Goal: Information Seeking & Learning: Learn about a topic

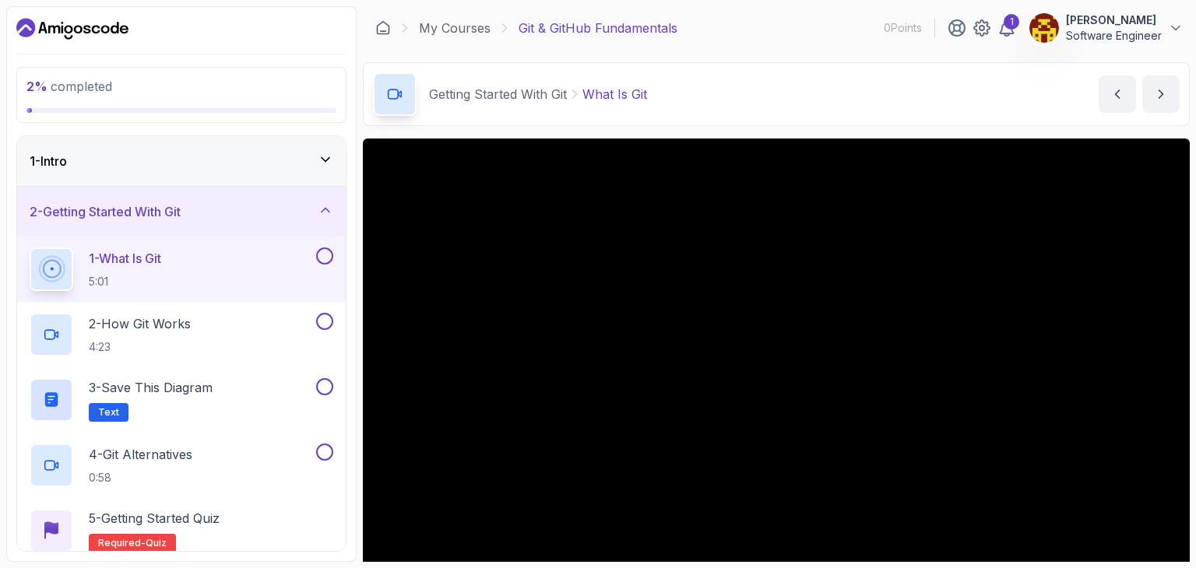
scroll to position [78, 0]
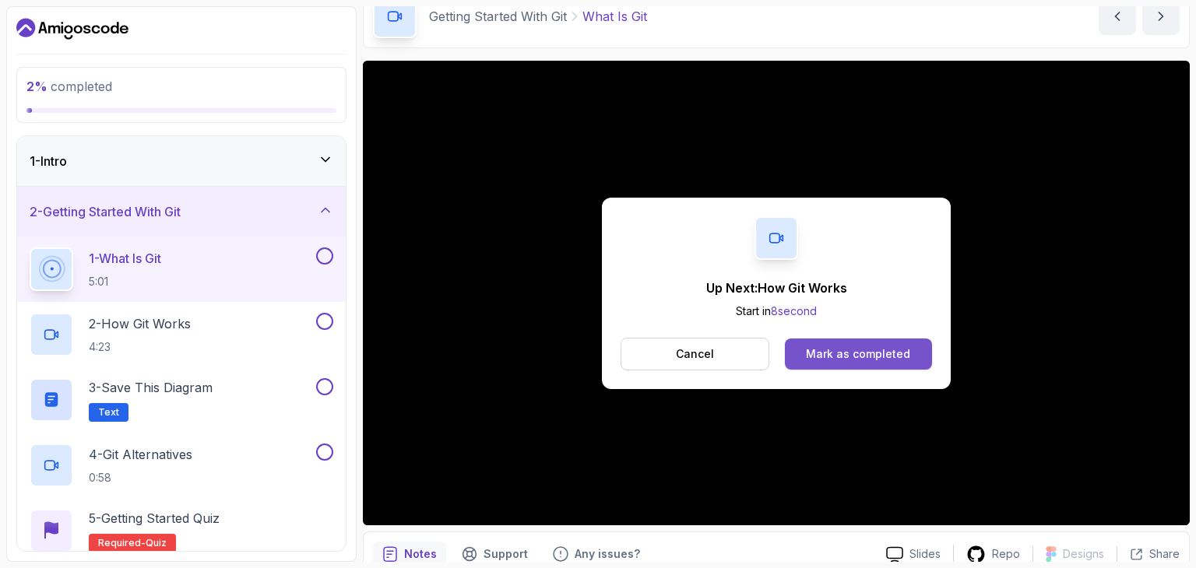
click at [860, 342] on button "Mark as completed" at bounding box center [858, 354] width 147 height 31
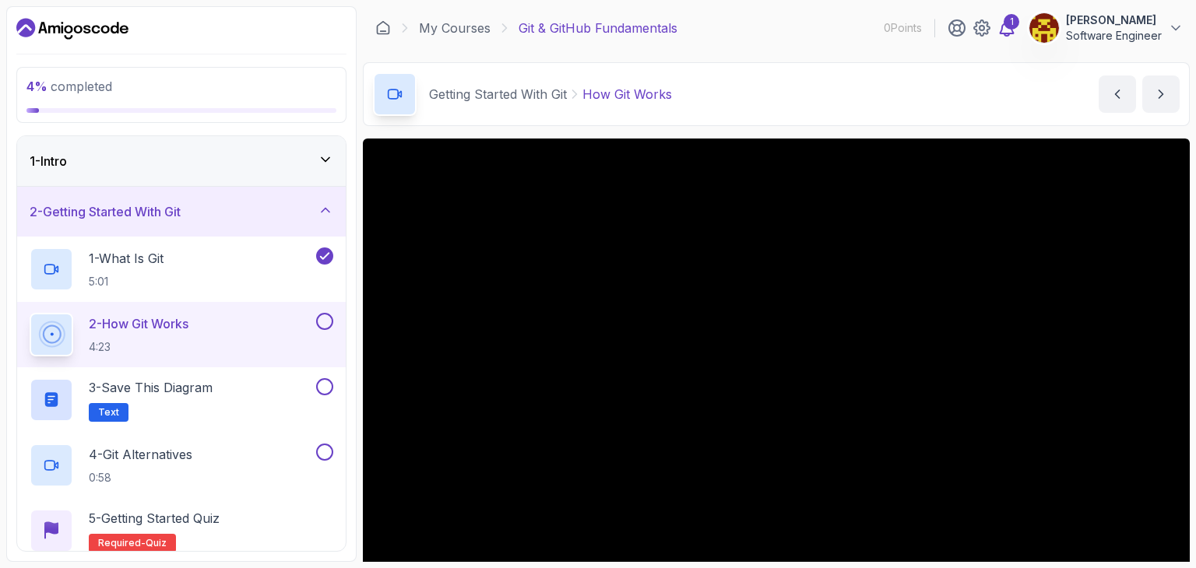
click at [997, 32] on icon at bounding box center [1006, 28] width 19 height 19
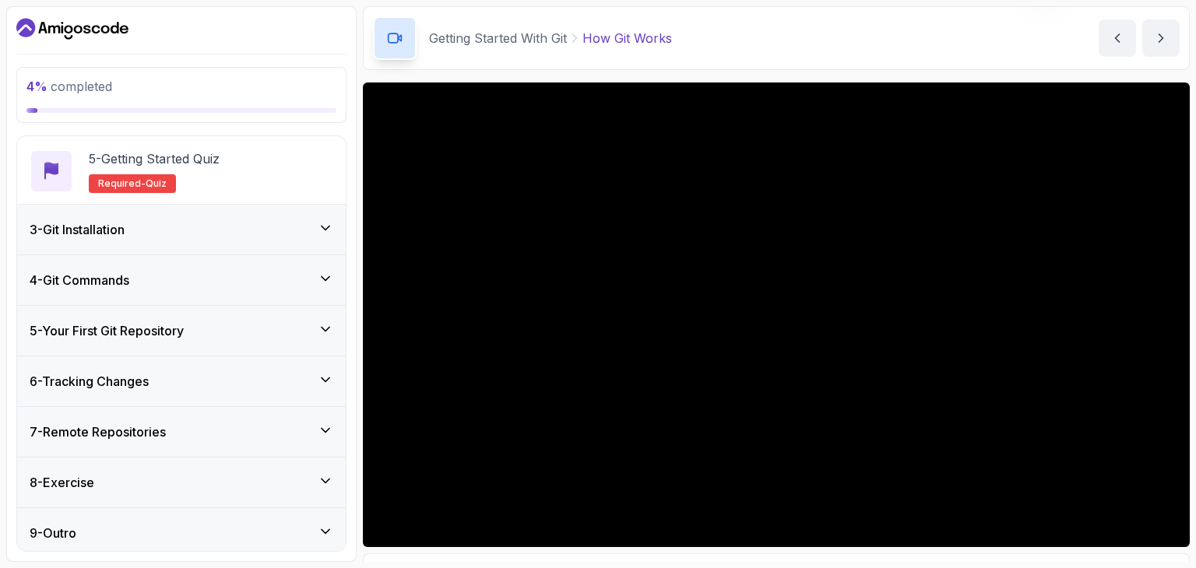
scroll to position [364, 0]
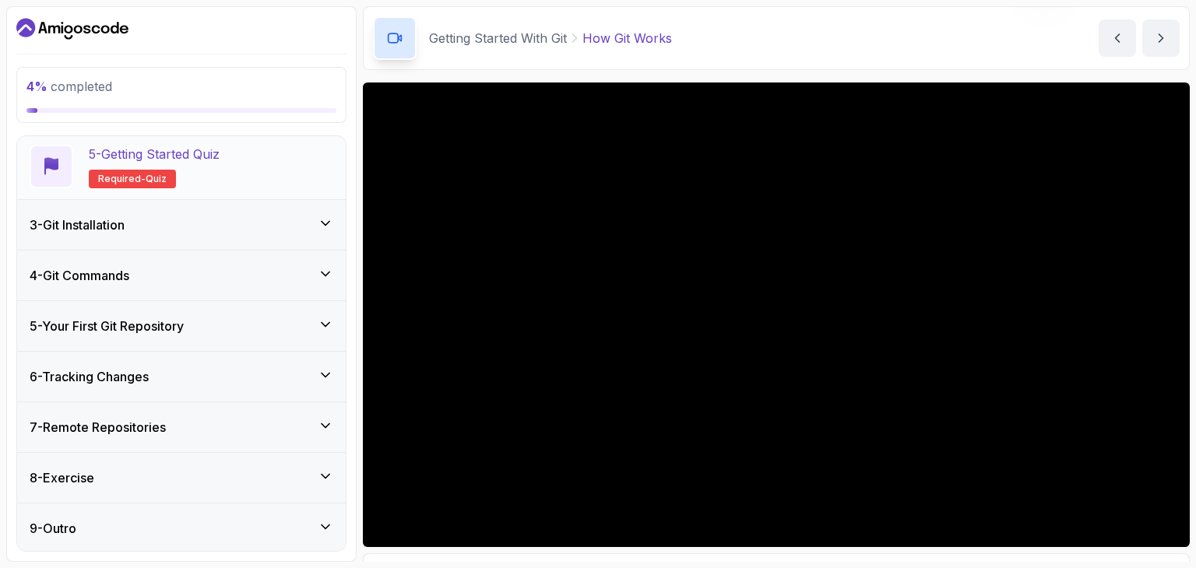
click at [241, 161] on div "5 - Getting Started Quiz Required- quiz" at bounding box center [182, 167] width 304 height 44
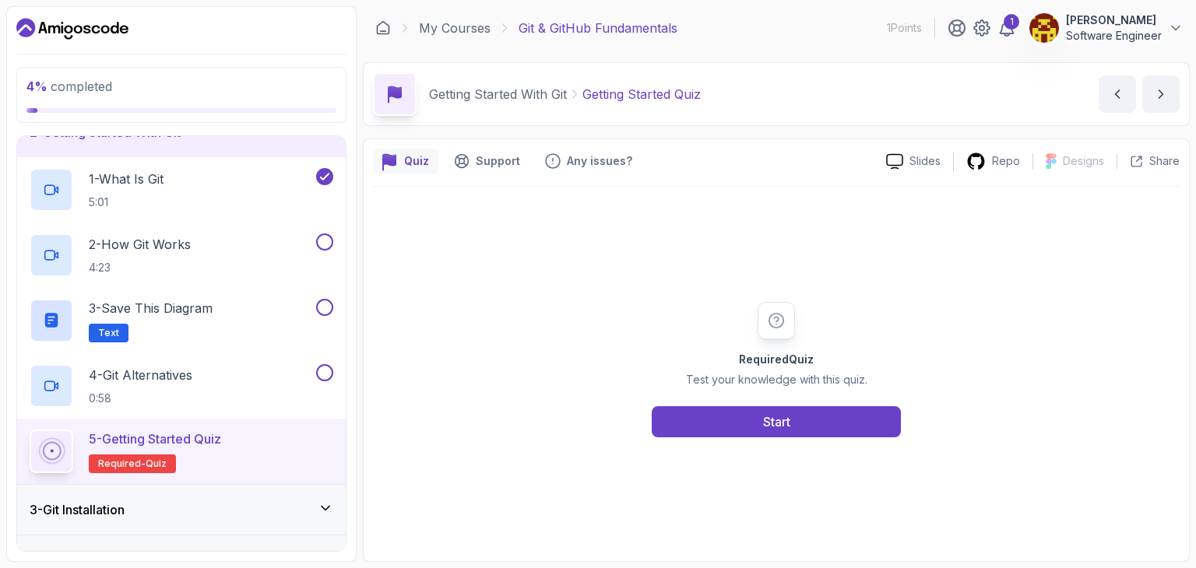
scroll to position [78, 0]
click at [228, 374] on div "4 - Git Alternatives 0:58" at bounding box center [171, 388] width 283 height 44
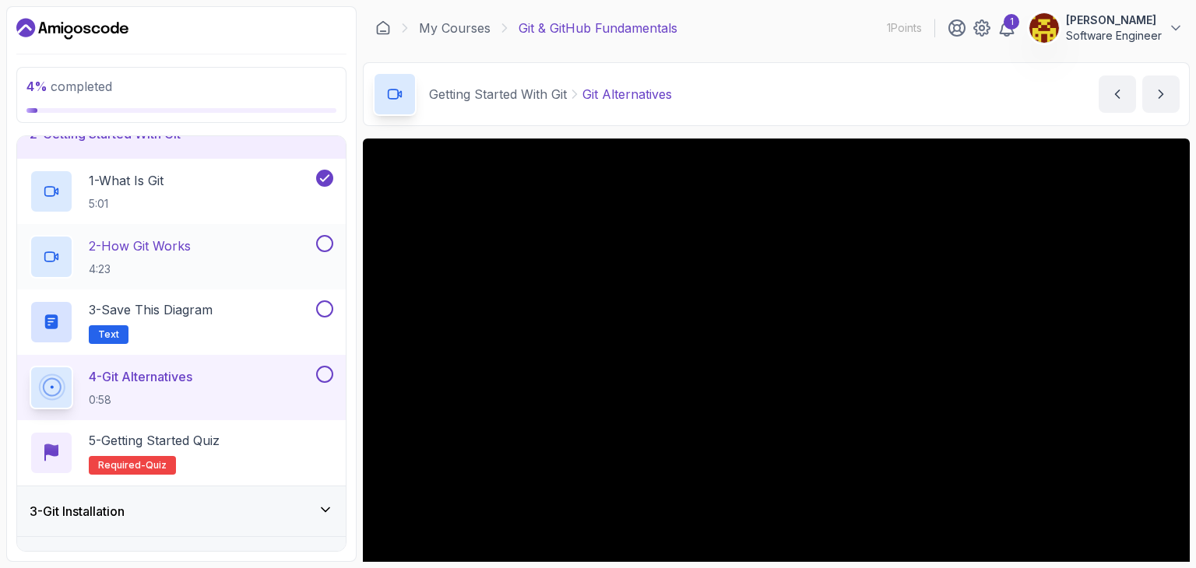
click at [260, 250] on div "2 - How Git Works 4:23" at bounding box center [171, 257] width 283 height 44
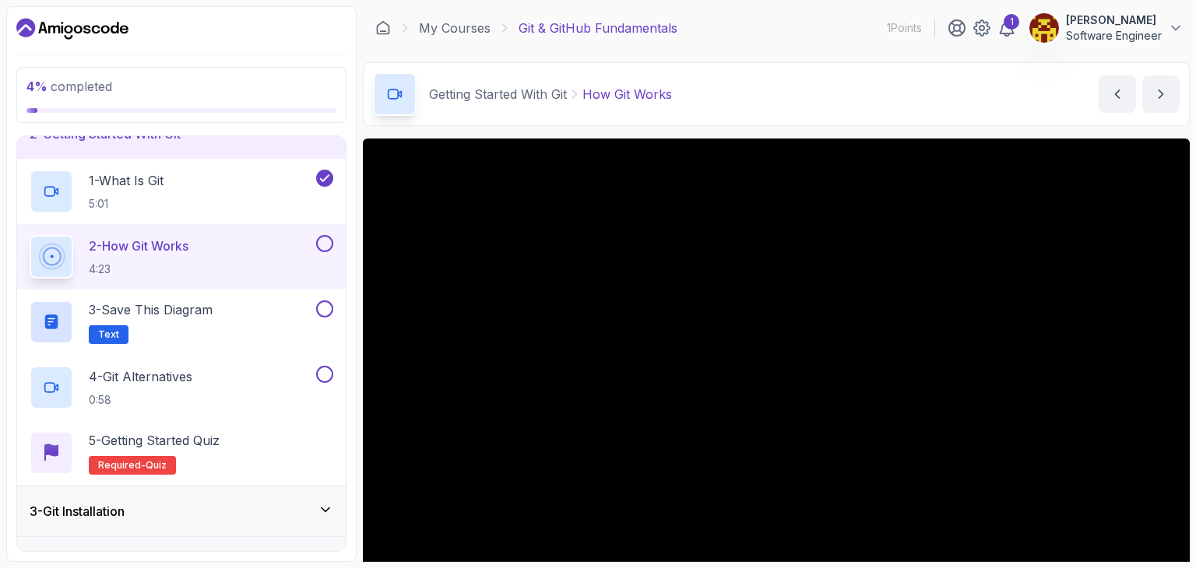
scroll to position [44, 0]
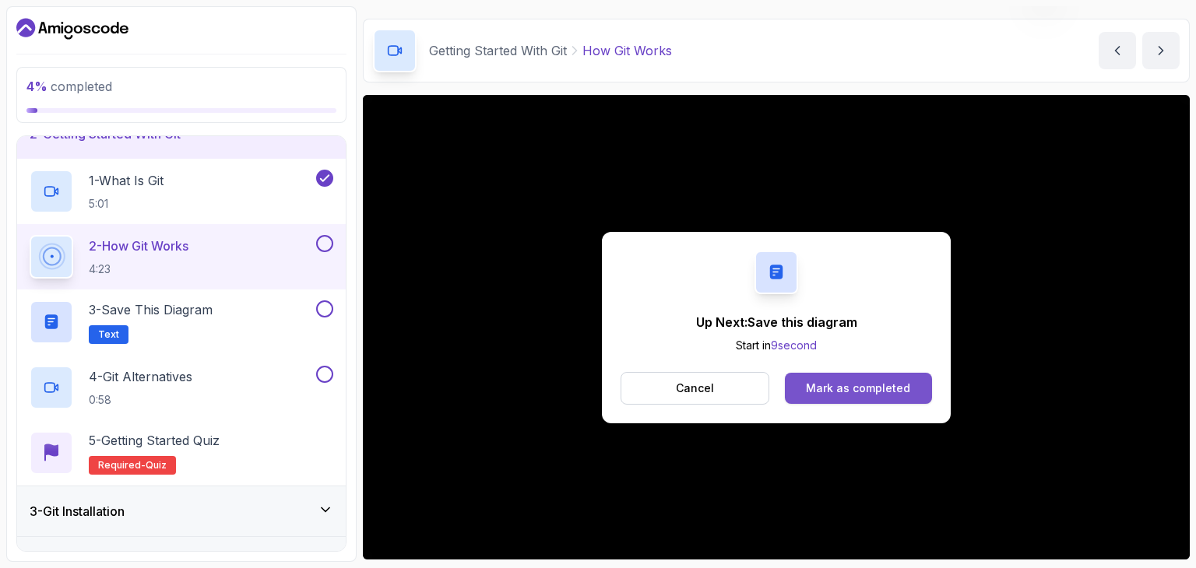
click at [829, 390] on div "Mark as completed" at bounding box center [858, 389] width 104 height 16
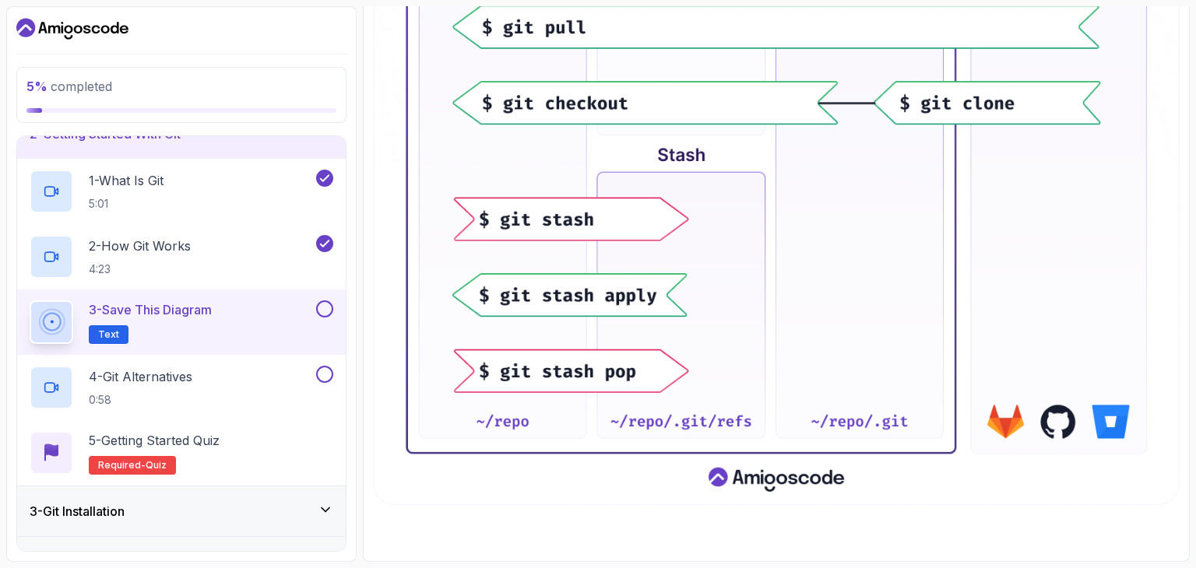
scroll to position [750, 0]
click at [283, 355] on div "4 - Git Alternatives 0:58" at bounding box center [181, 387] width 329 height 65
click at [286, 294] on div "3 - Save this diagram Text" at bounding box center [181, 322] width 329 height 65
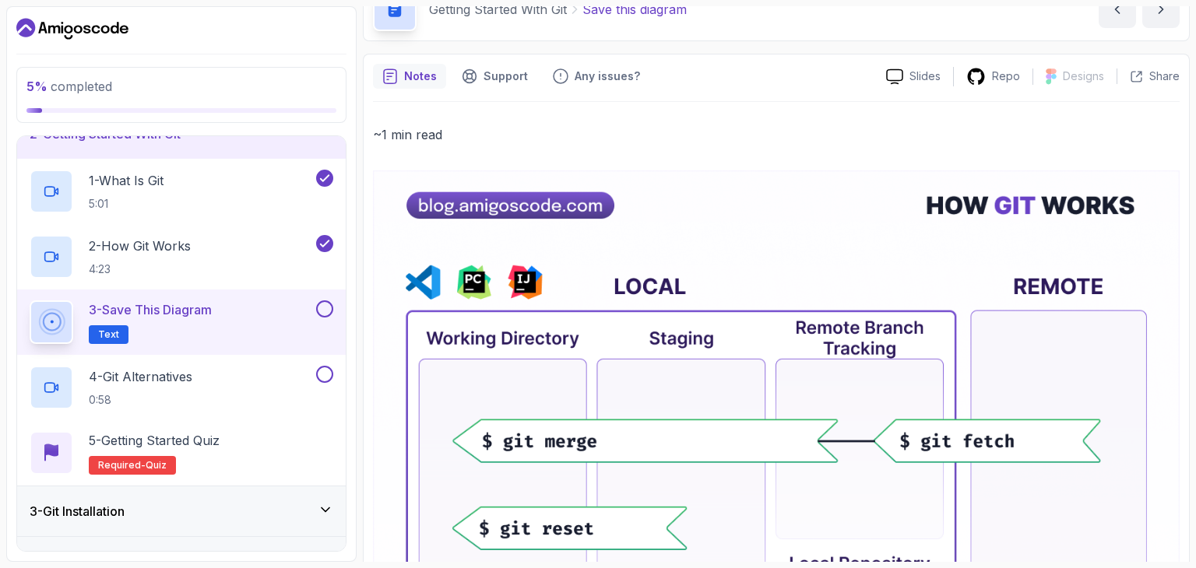
scroll to position [0, 0]
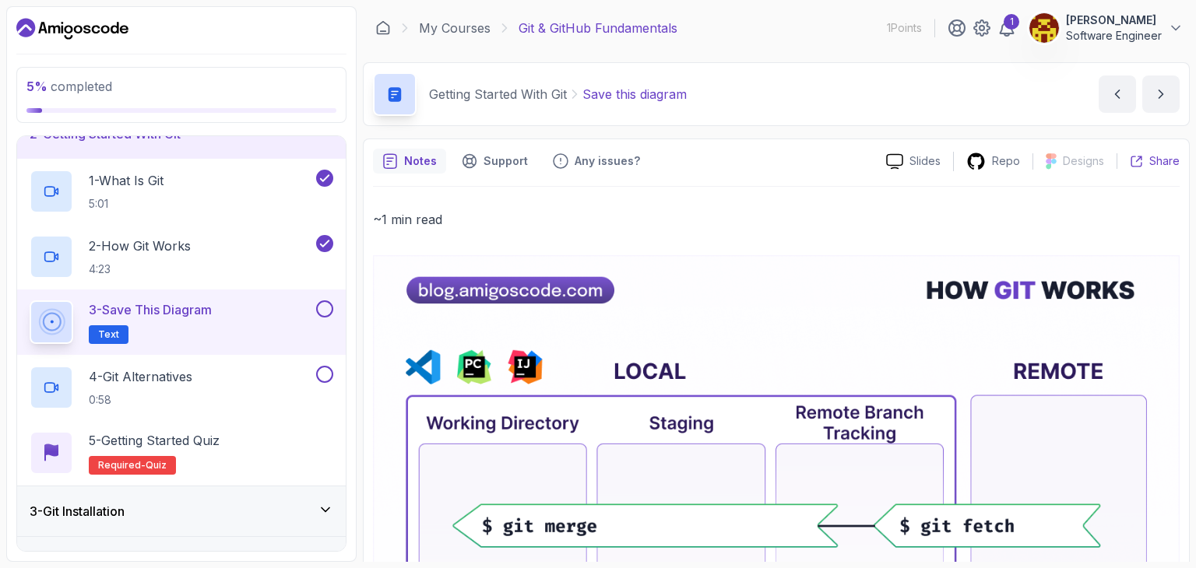
click at [1173, 153] on p "Share" at bounding box center [1164, 161] width 30 height 16
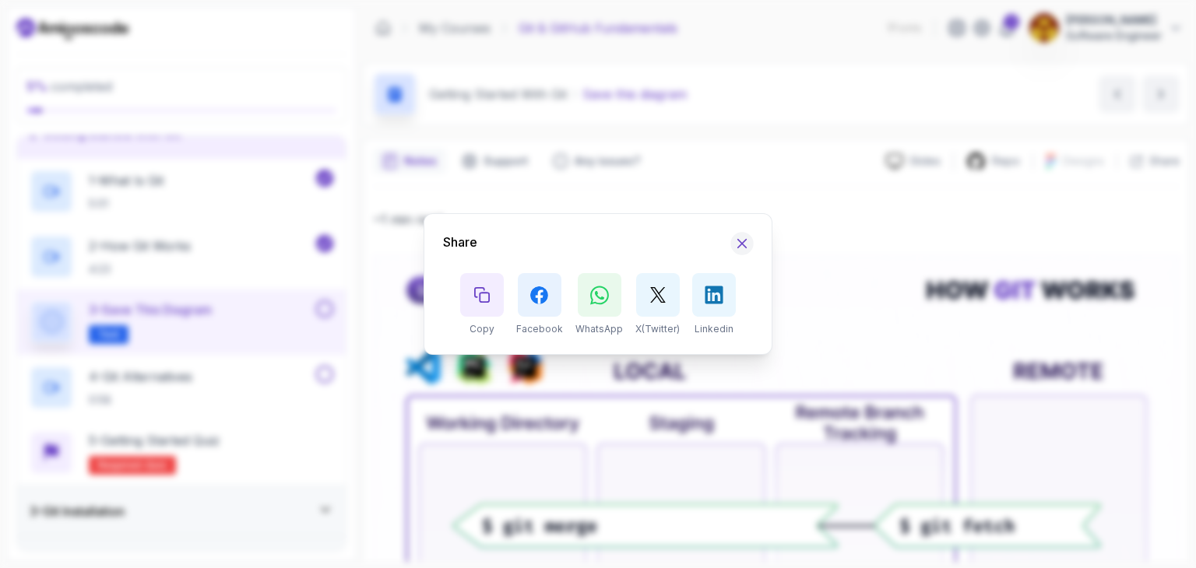
click at [737, 238] on icon "Hide Share modal" at bounding box center [742, 244] width 16 height 16
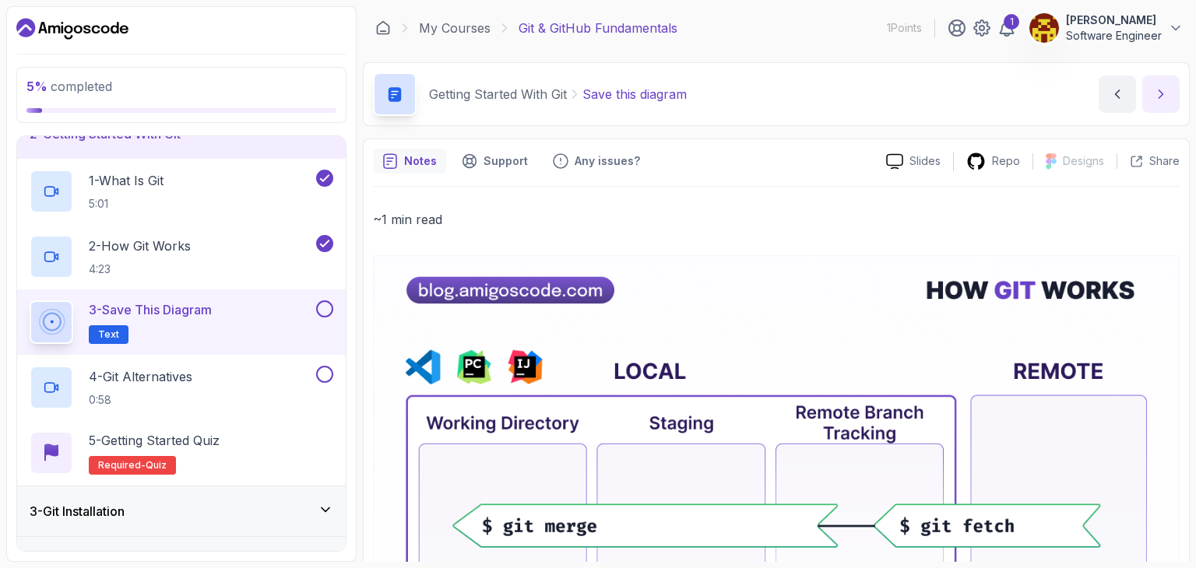
click at [1162, 97] on icon "next content" at bounding box center [1161, 94] width 16 height 16
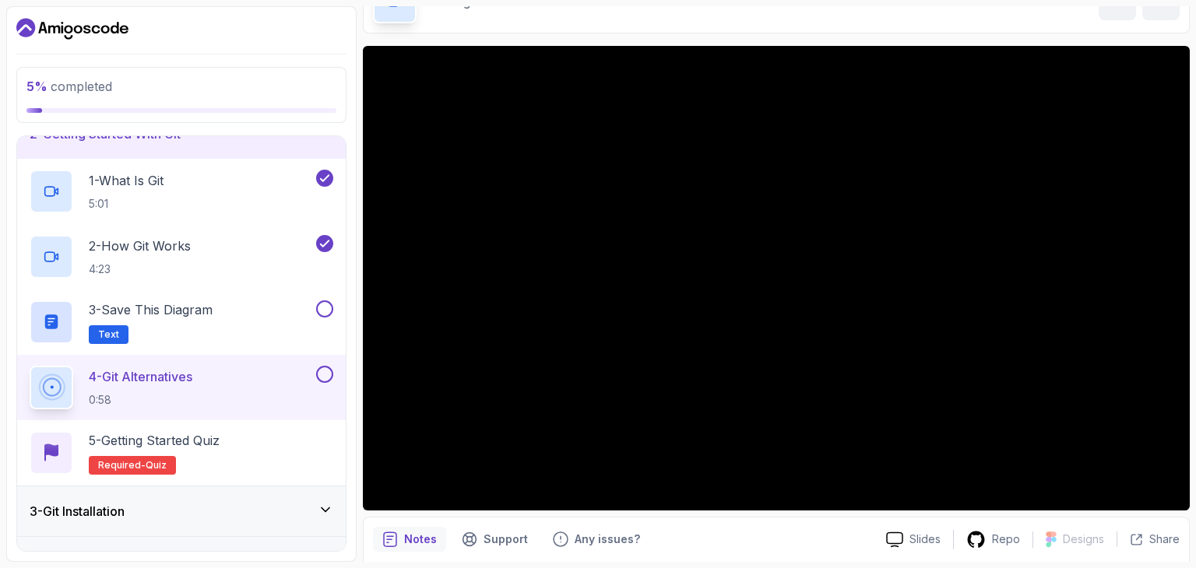
scroll to position [90, 0]
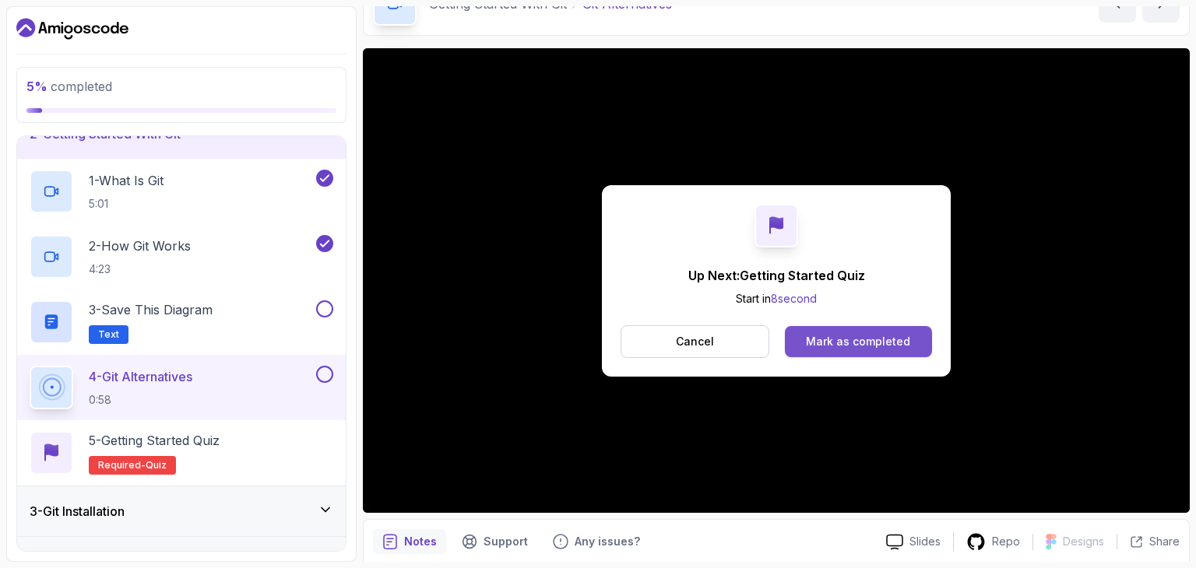
click at [821, 344] on div "Mark as completed" at bounding box center [858, 342] width 104 height 16
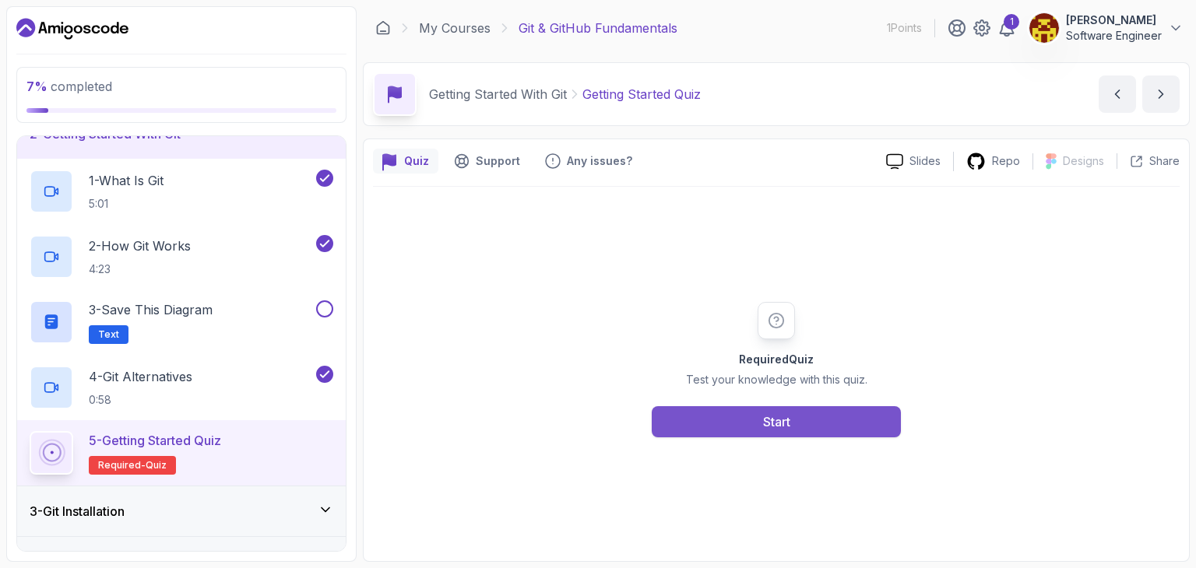
click at [804, 409] on button "Start" at bounding box center [776, 421] width 249 height 31
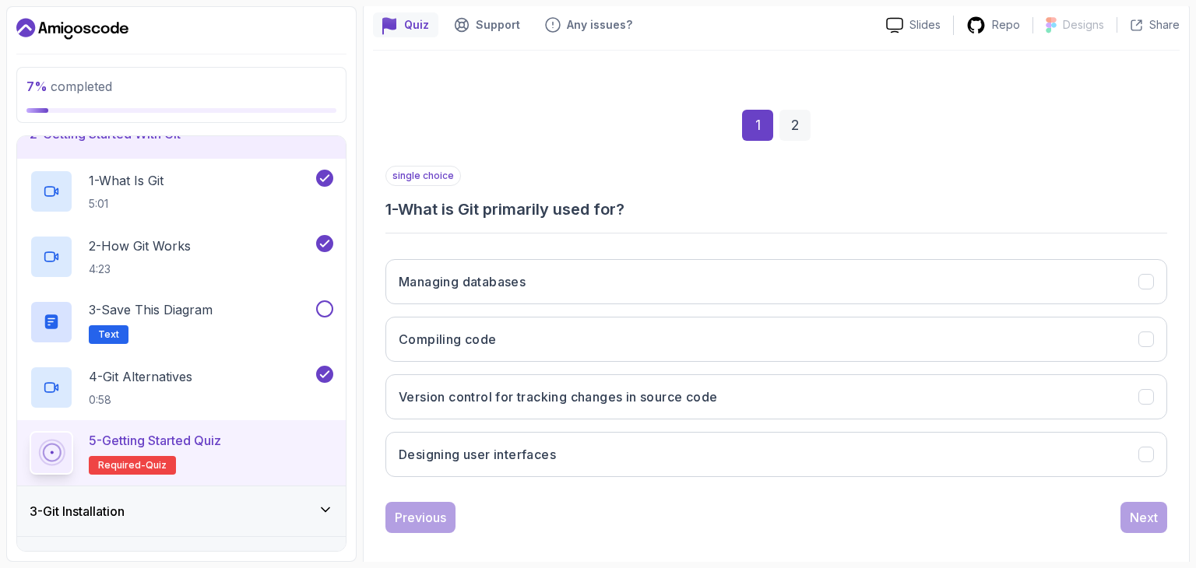
scroll to position [149, 0]
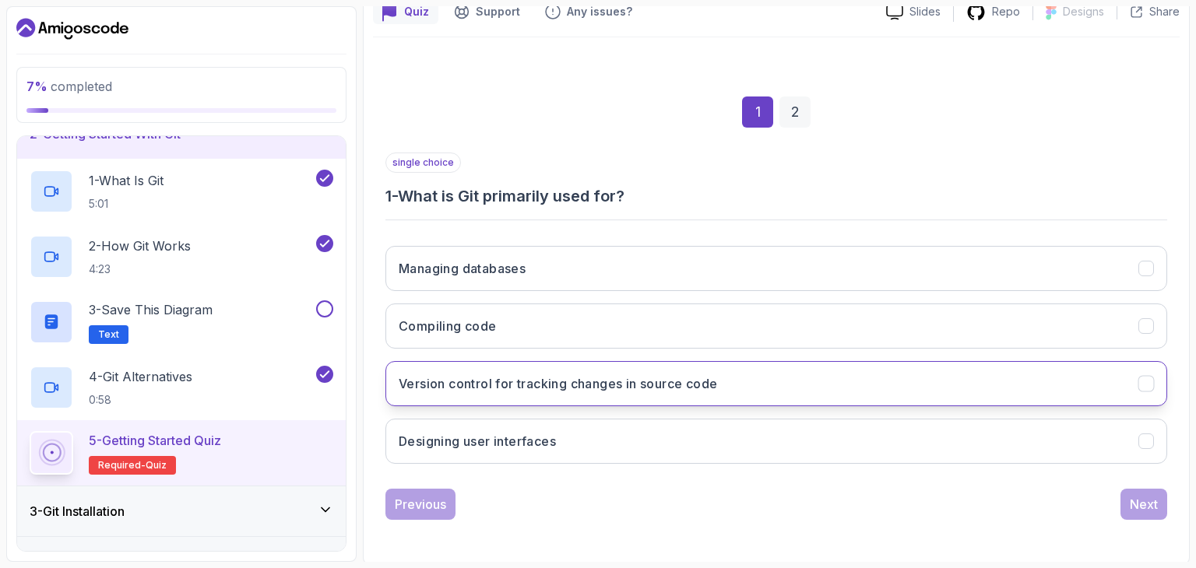
click at [589, 402] on button "Version control for tracking changes in source code" at bounding box center [776, 383] width 782 height 45
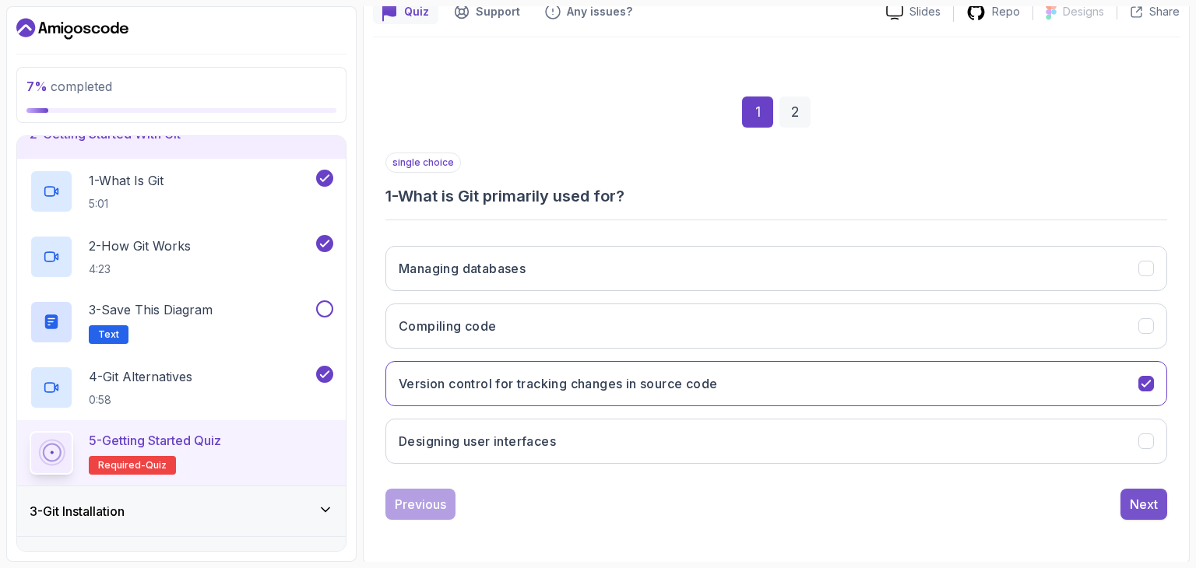
click at [1134, 503] on div "Next" at bounding box center [1144, 504] width 28 height 19
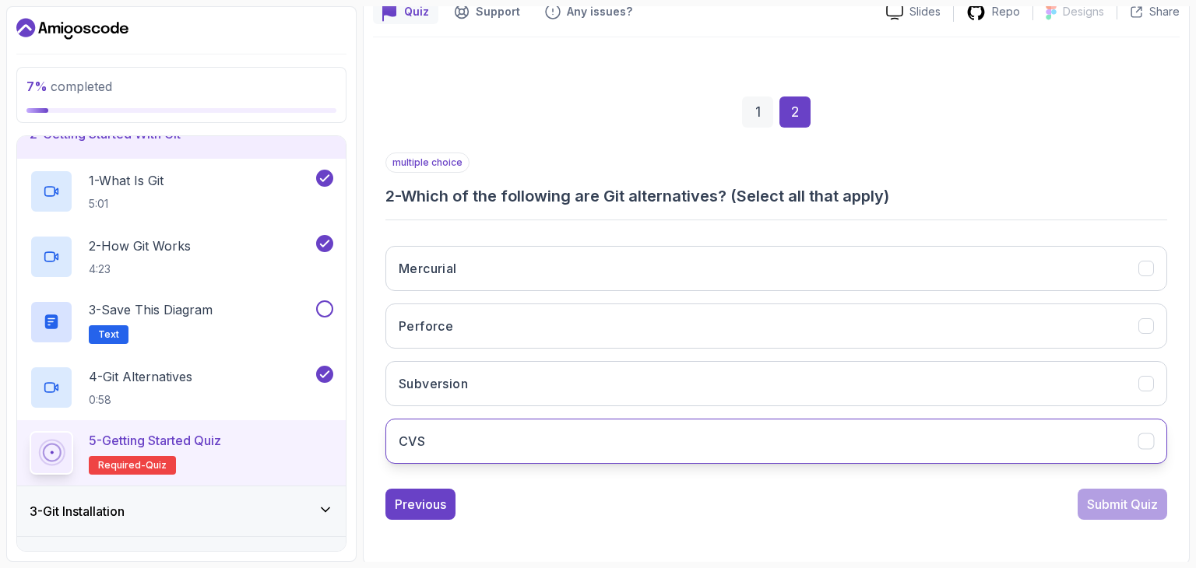
click at [509, 432] on button "CVS" at bounding box center [776, 441] width 782 height 45
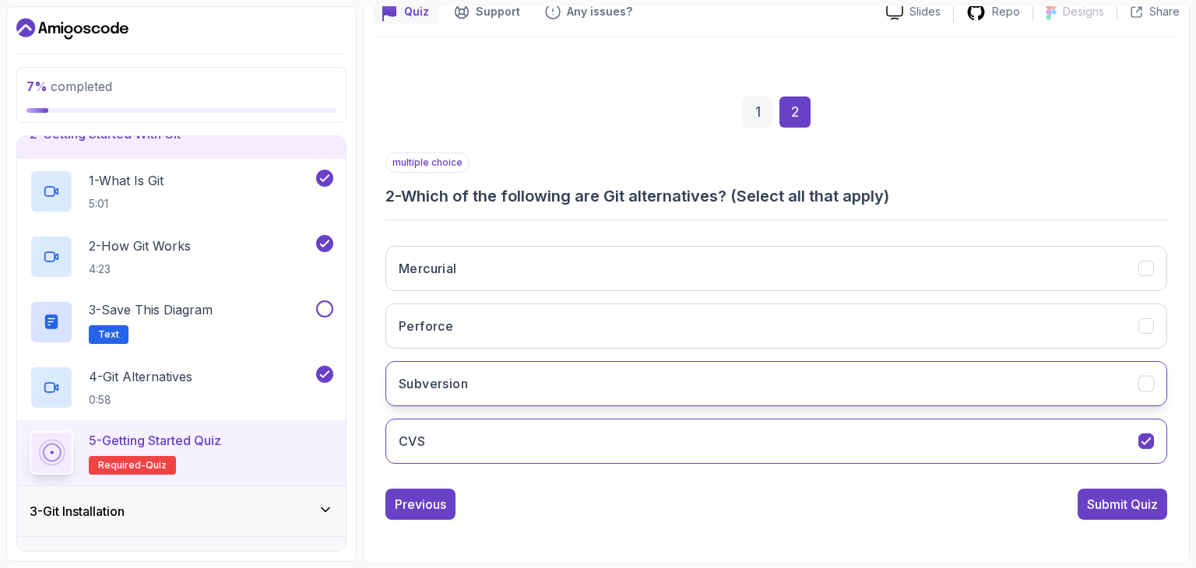
click at [547, 396] on button "Subversion" at bounding box center [776, 383] width 782 height 45
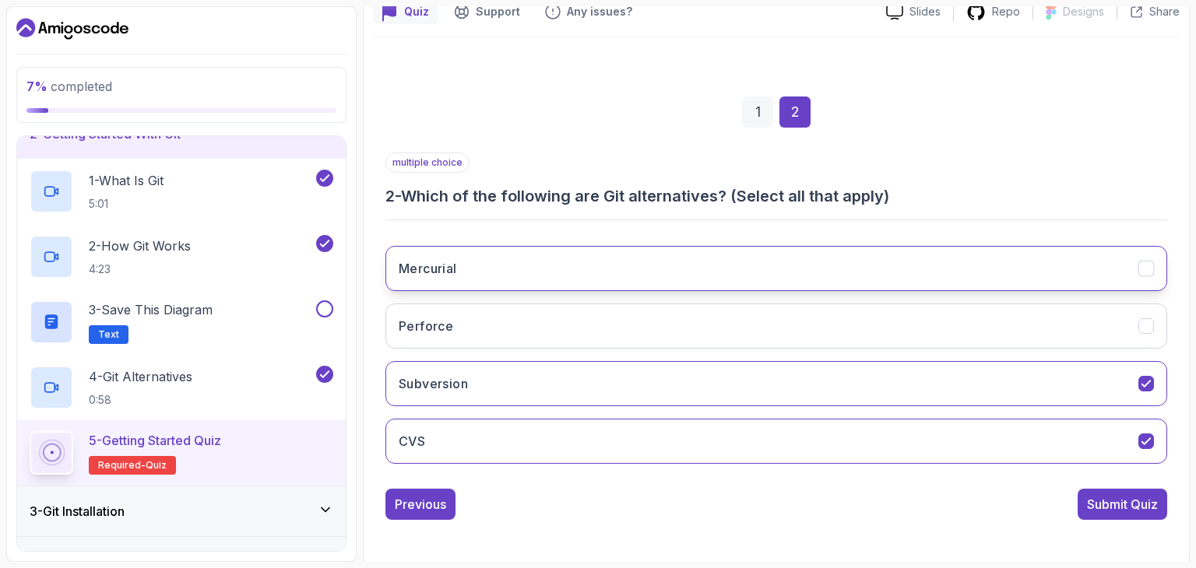
click at [523, 278] on button "Mercurial" at bounding box center [776, 268] width 782 height 45
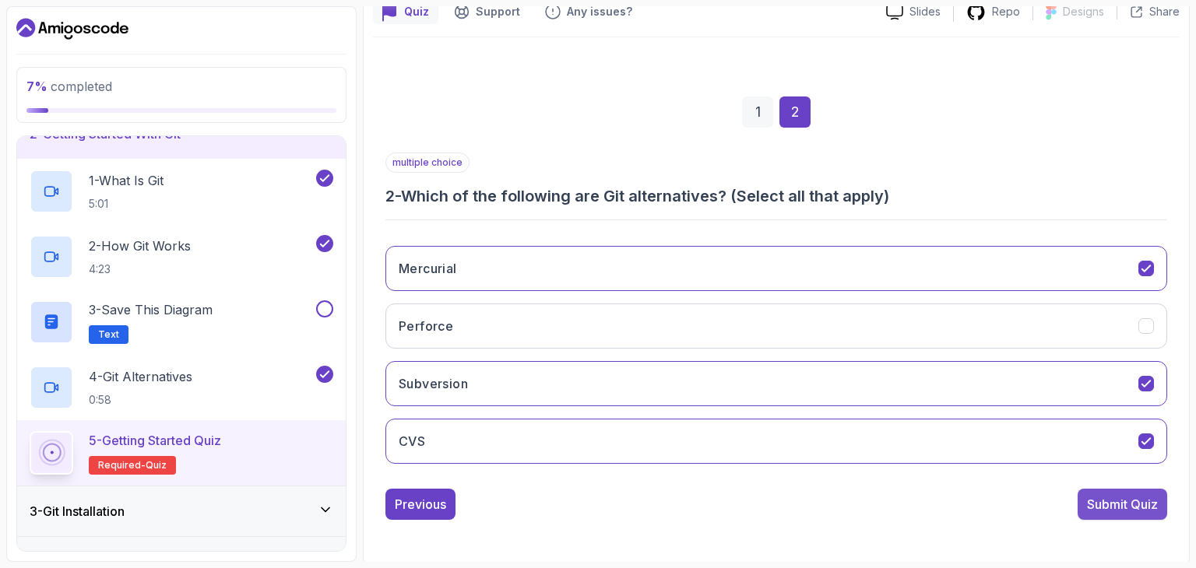
click at [1100, 513] on button "Submit Quiz" at bounding box center [1123, 504] width 90 height 31
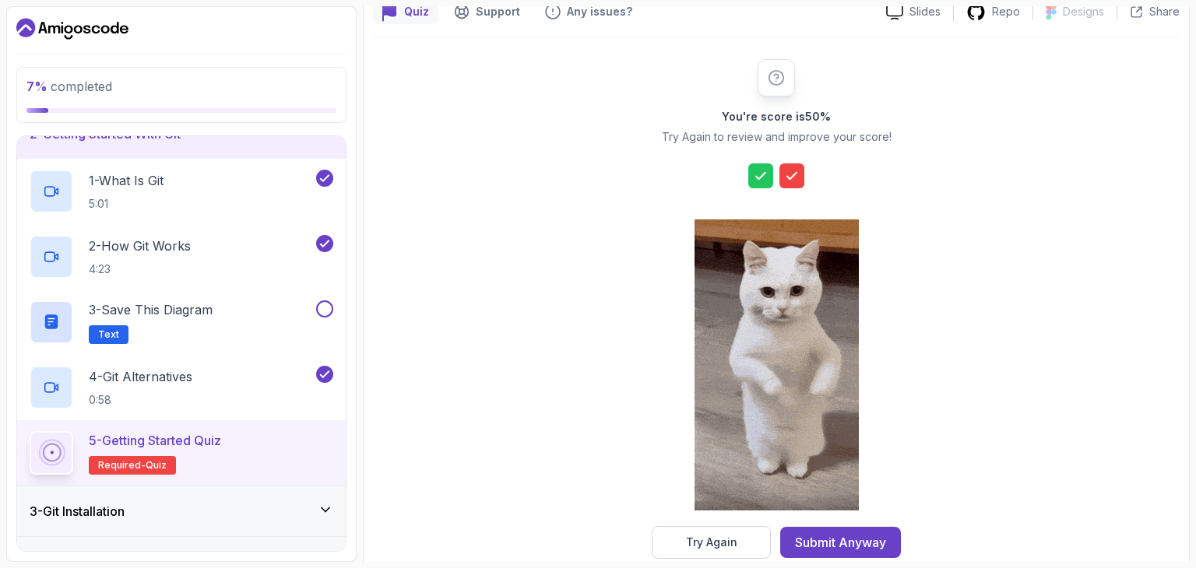
scroll to position [178, 0]
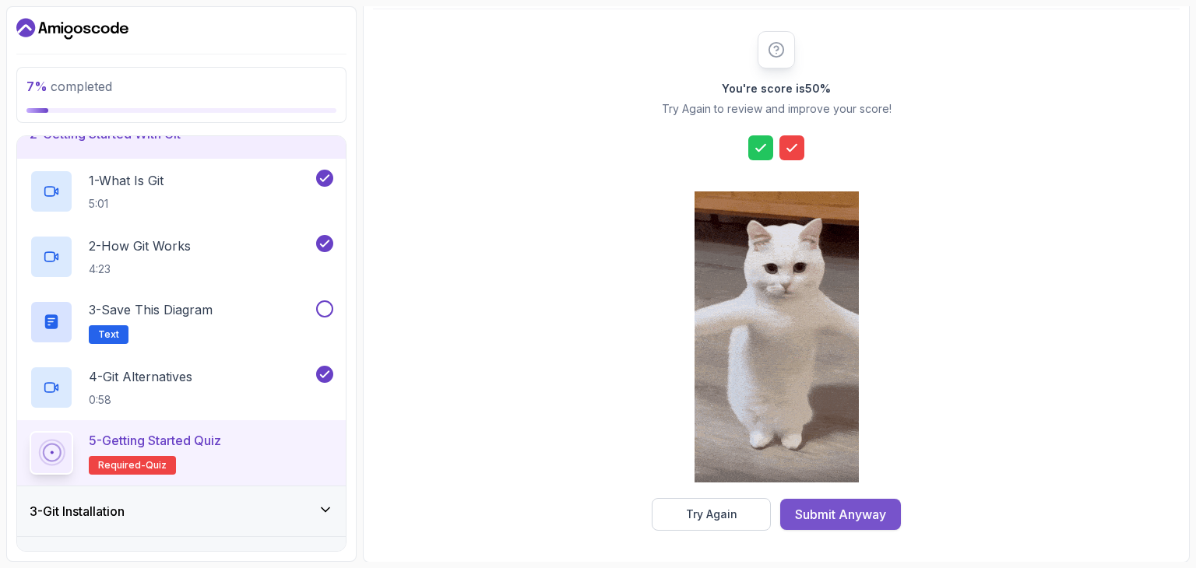
click at [825, 512] on div "Submit Anyway" at bounding box center [840, 514] width 91 height 19
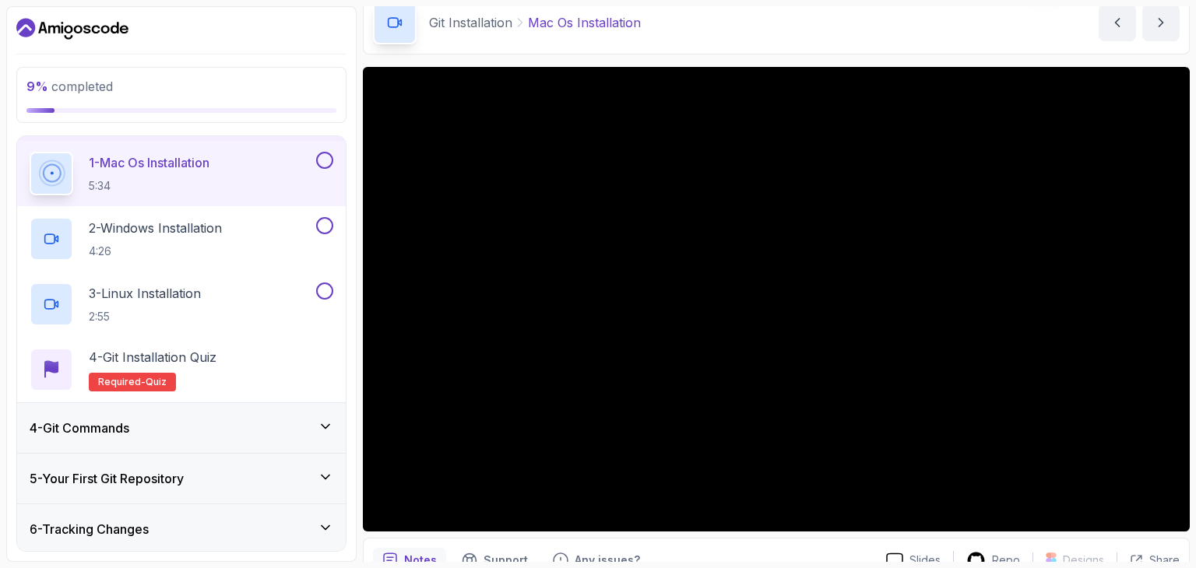
scroll to position [75, 0]
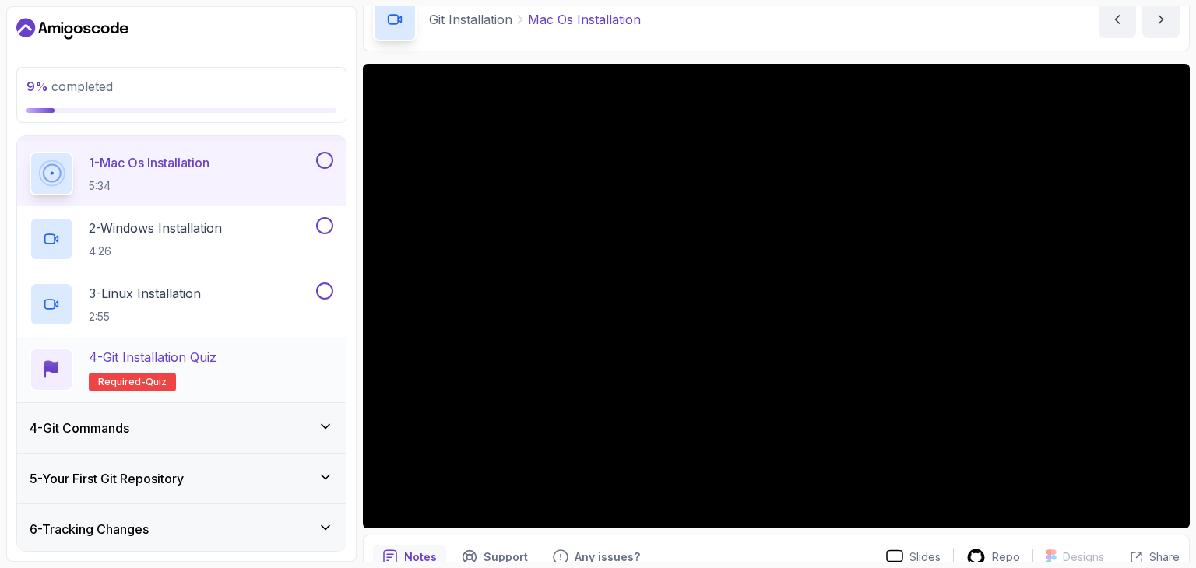
click at [205, 361] on p "4 - Git Installation Quiz" at bounding box center [153, 357] width 128 height 19
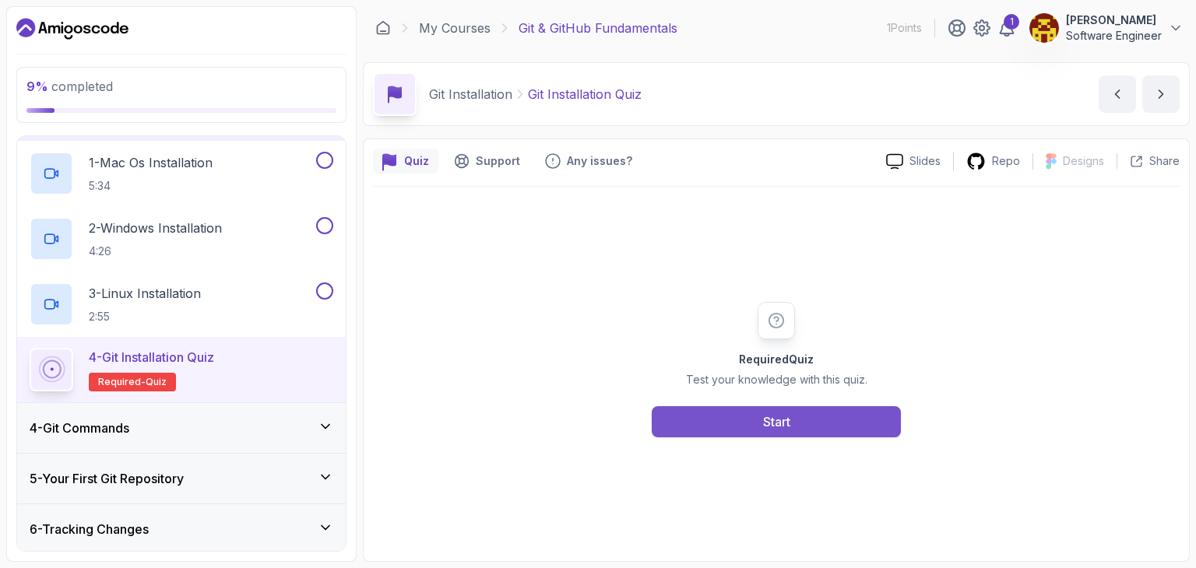
click at [744, 415] on button "Start" at bounding box center [776, 421] width 249 height 31
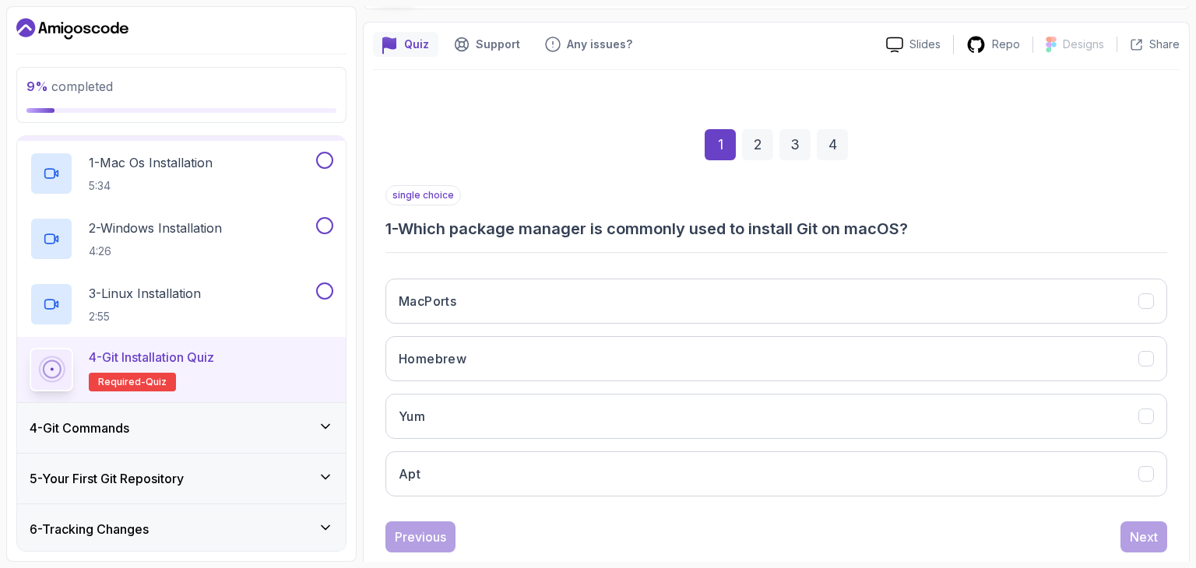
scroll to position [118, 0]
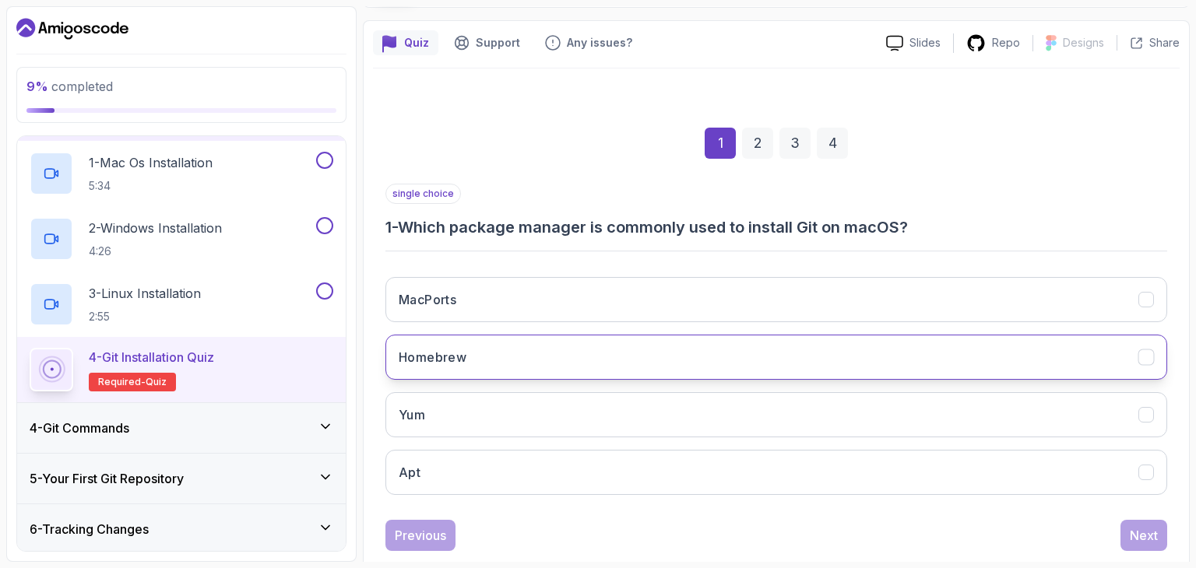
click at [565, 353] on button "Homebrew" at bounding box center [776, 357] width 782 height 45
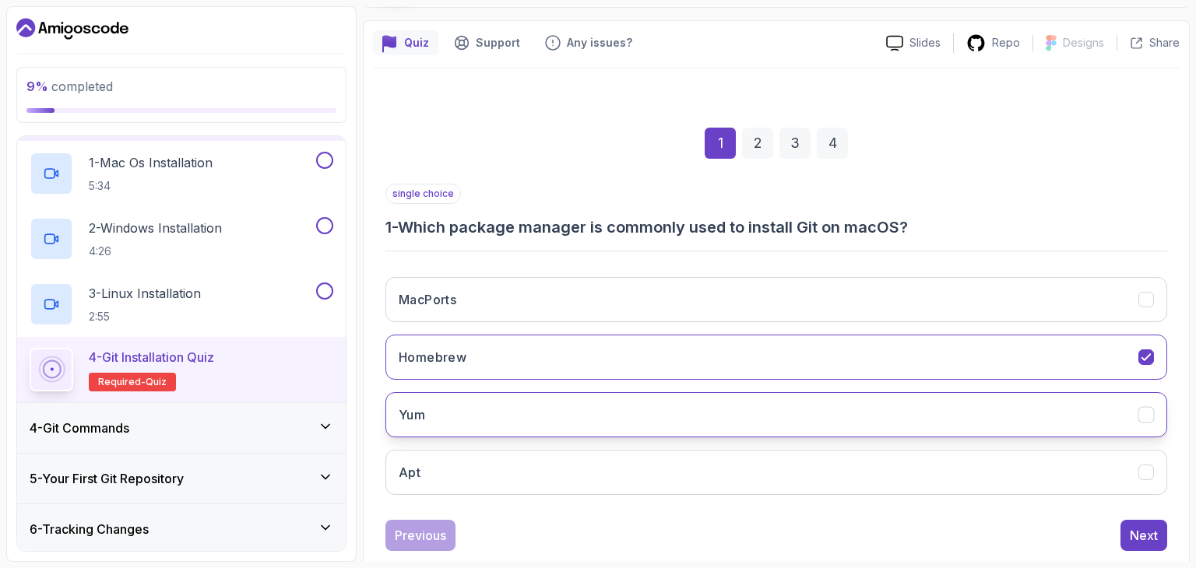
scroll to position [149, 0]
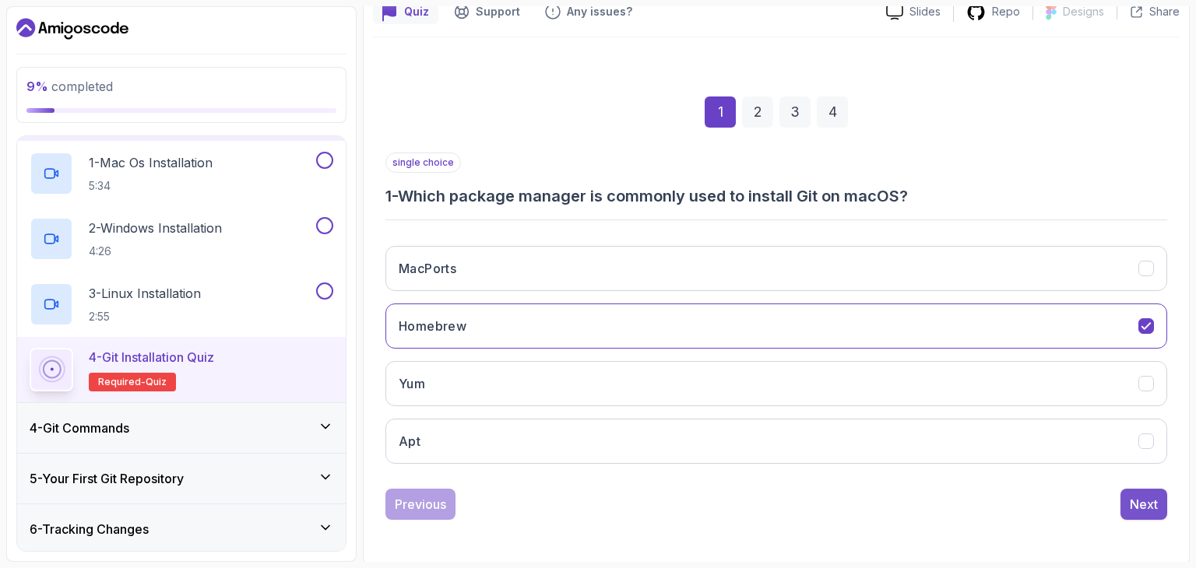
click at [1127, 497] on button "Next" at bounding box center [1143, 504] width 47 height 31
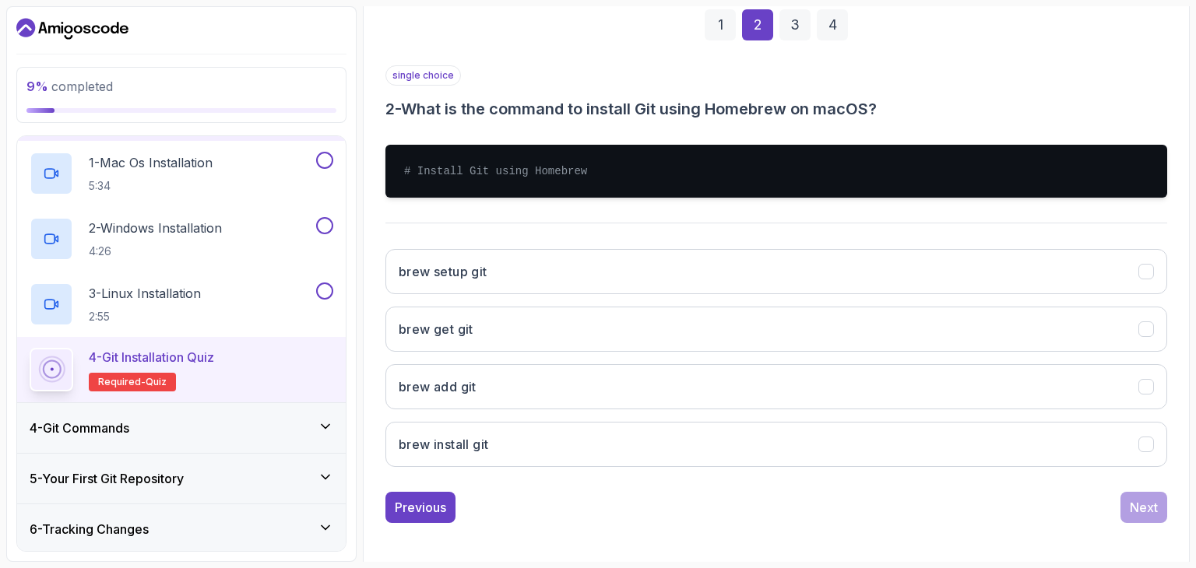
scroll to position [237, 0]
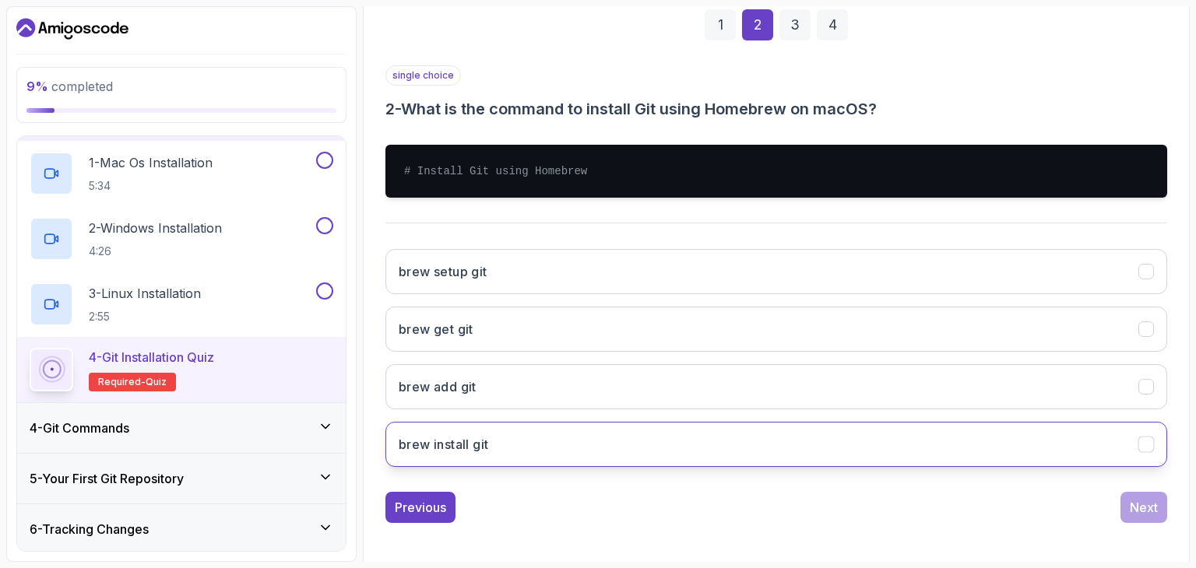
click at [526, 443] on button "brew install git" at bounding box center [776, 444] width 782 height 45
click at [1134, 506] on div "Next" at bounding box center [1144, 507] width 28 height 19
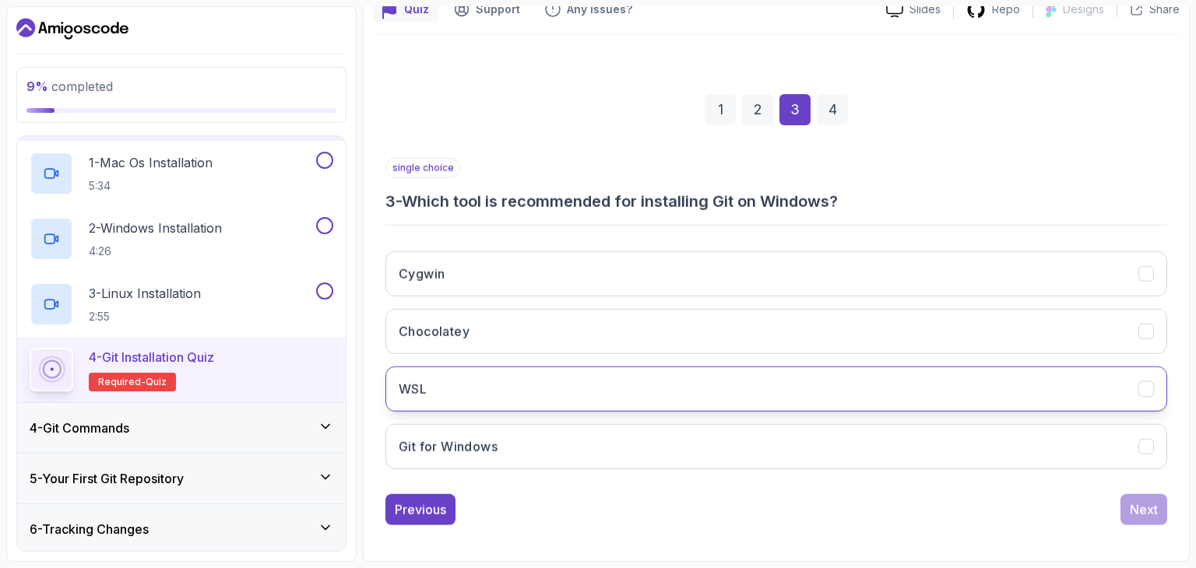
scroll to position [149, 0]
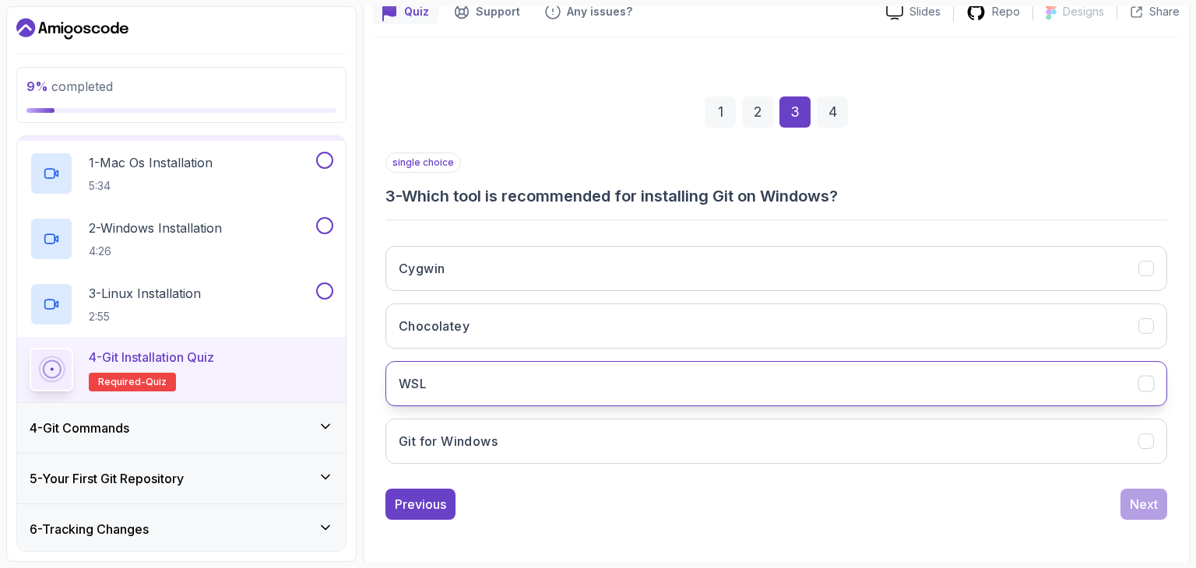
click at [471, 382] on button "WSL" at bounding box center [776, 383] width 782 height 45
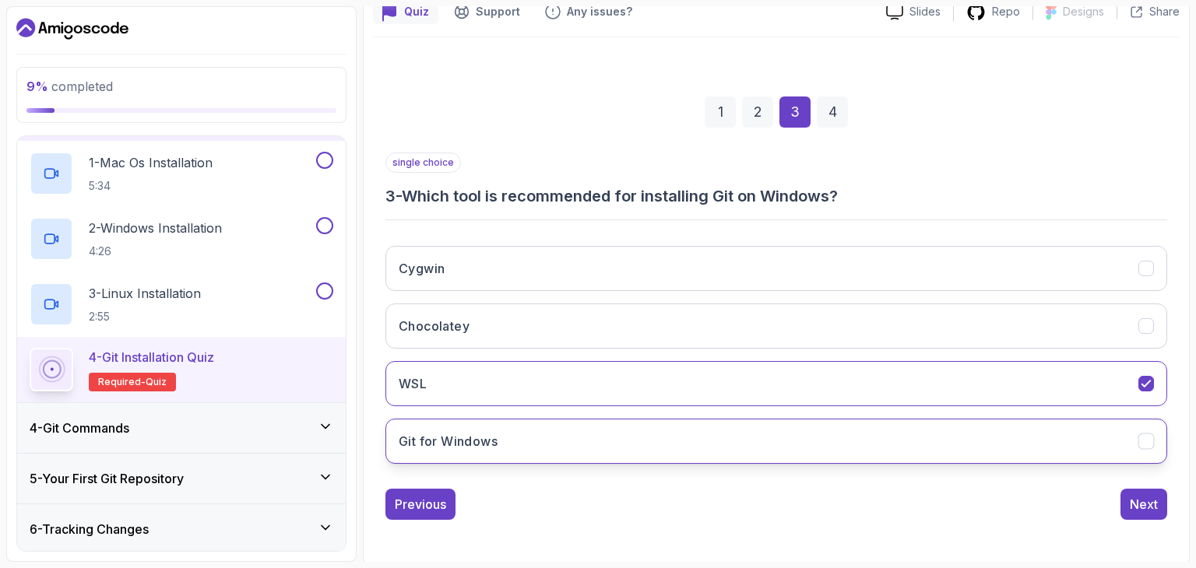
click at [838, 445] on button "Git for Windows" at bounding box center [776, 441] width 782 height 45
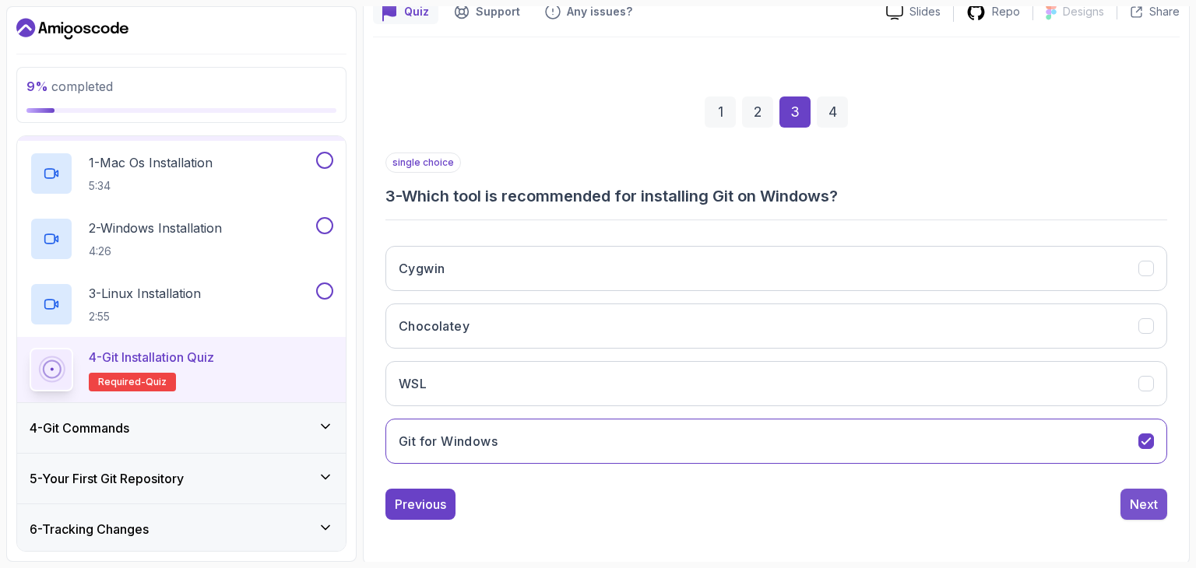
click at [1155, 489] on button "Next" at bounding box center [1143, 504] width 47 height 31
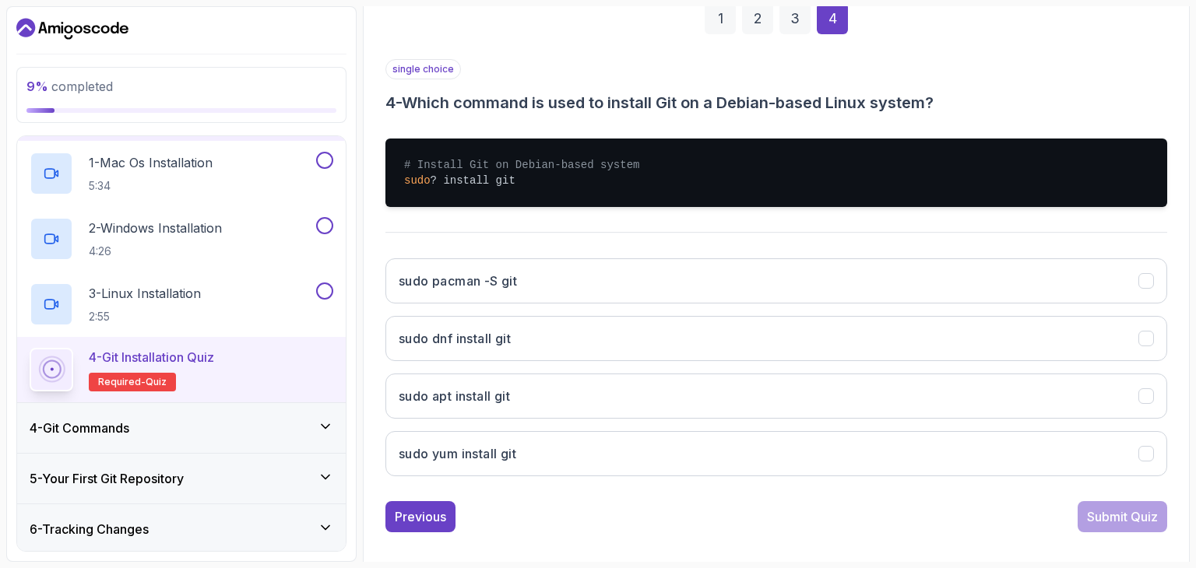
scroll to position [244, 0]
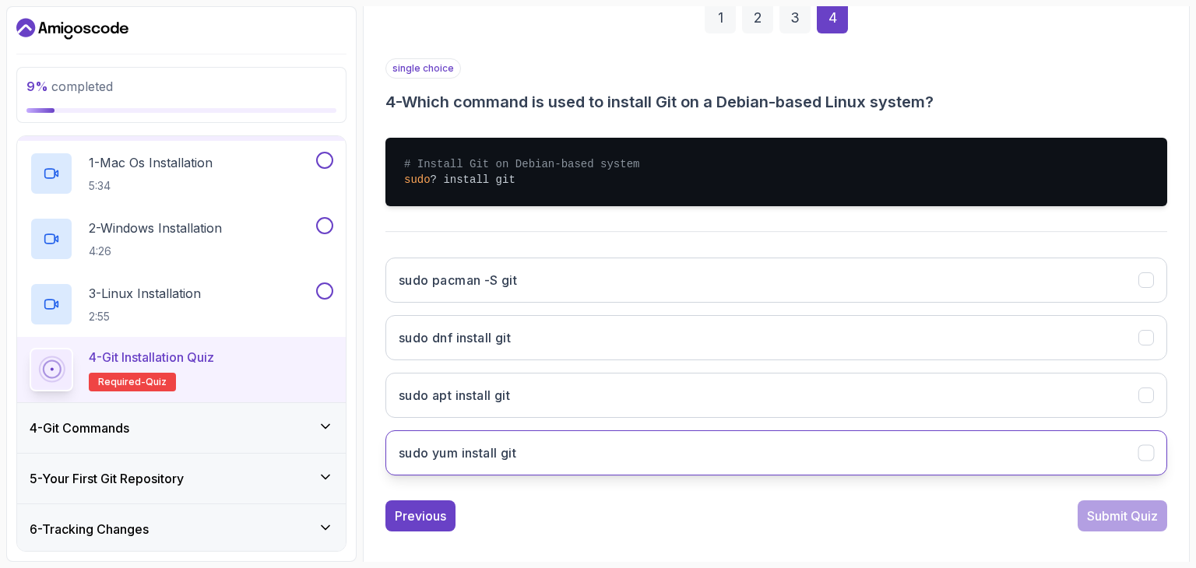
click at [538, 454] on button "sudo yum install git" at bounding box center [776, 453] width 782 height 45
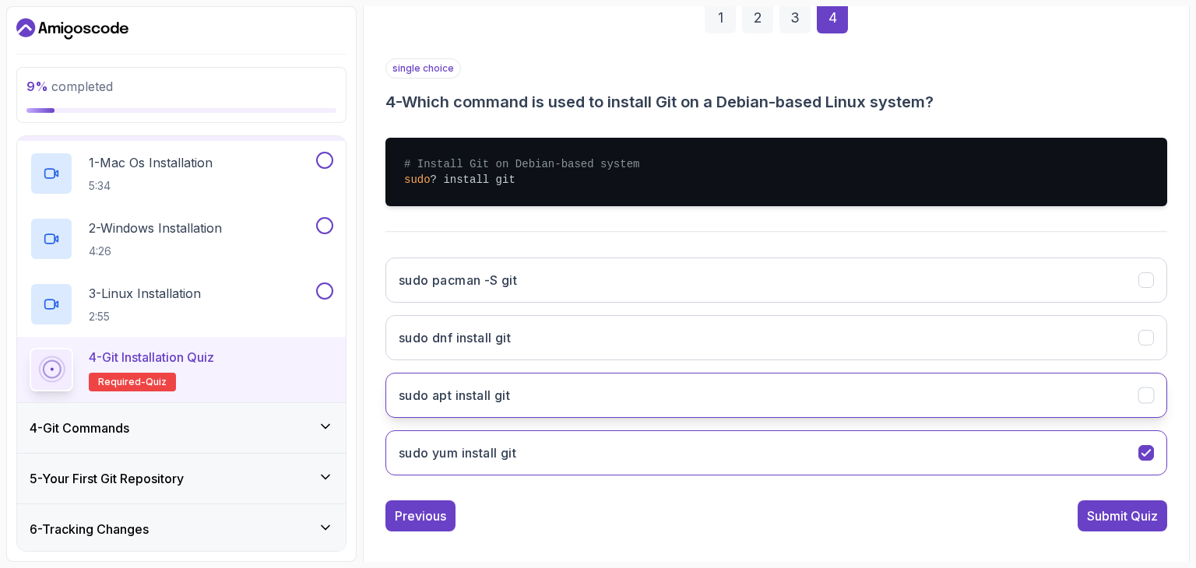
click at [677, 405] on button "sudo apt install git" at bounding box center [776, 395] width 782 height 45
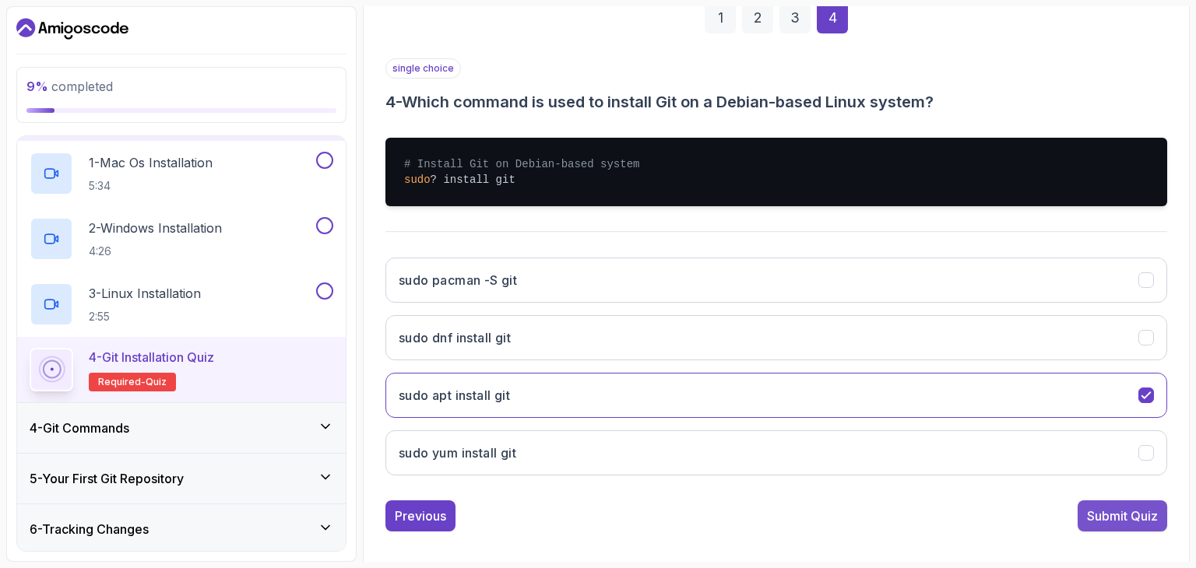
click at [1088, 514] on div "Submit Quiz" at bounding box center [1122, 516] width 71 height 19
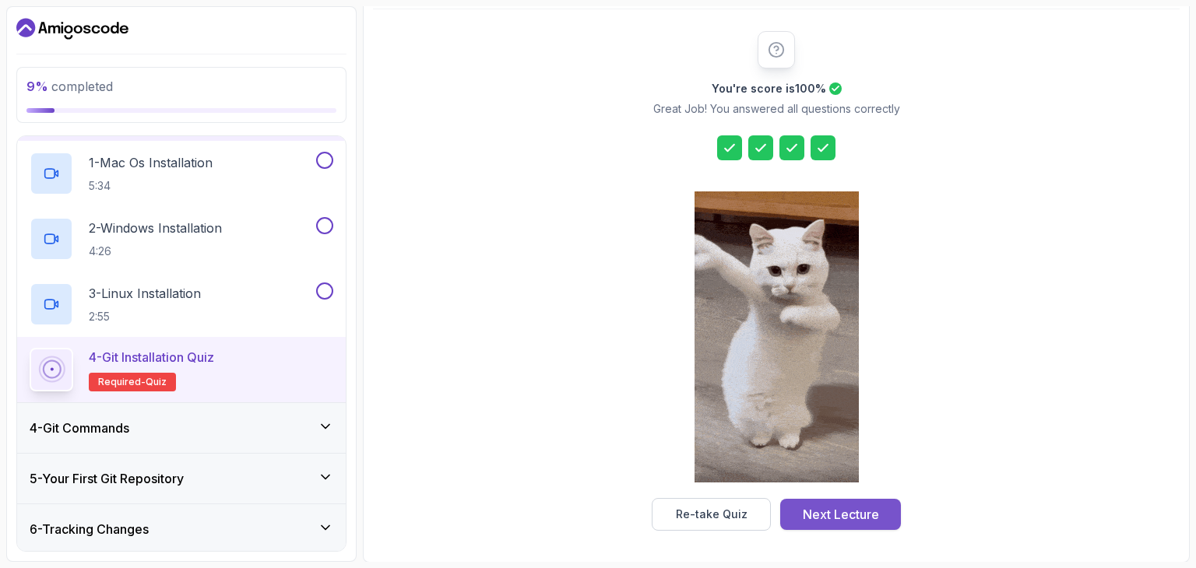
click at [853, 508] on div "Next Lecture" at bounding box center [841, 514] width 76 height 19
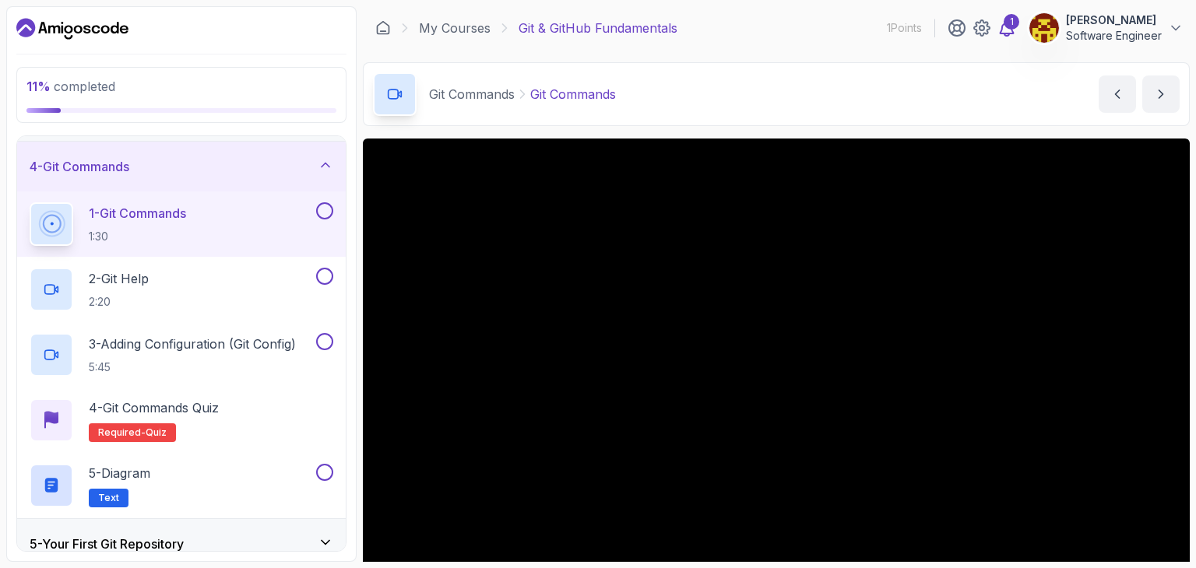
click at [1004, 23] on div "1" at bounding box center [1012, 22] width 16 height 16
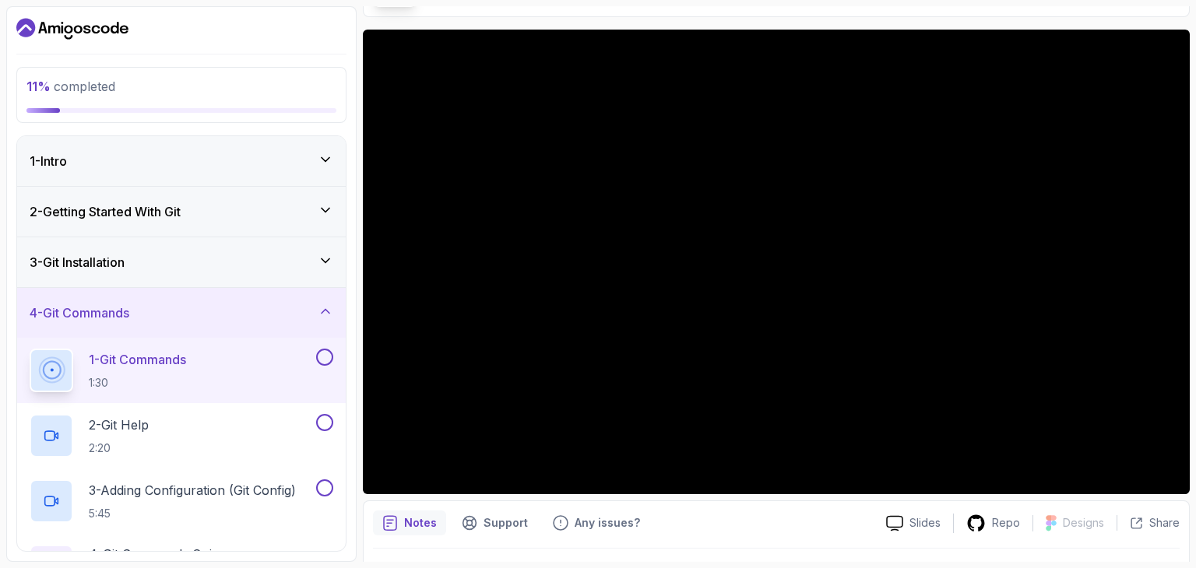
scroll to position [117, 0]
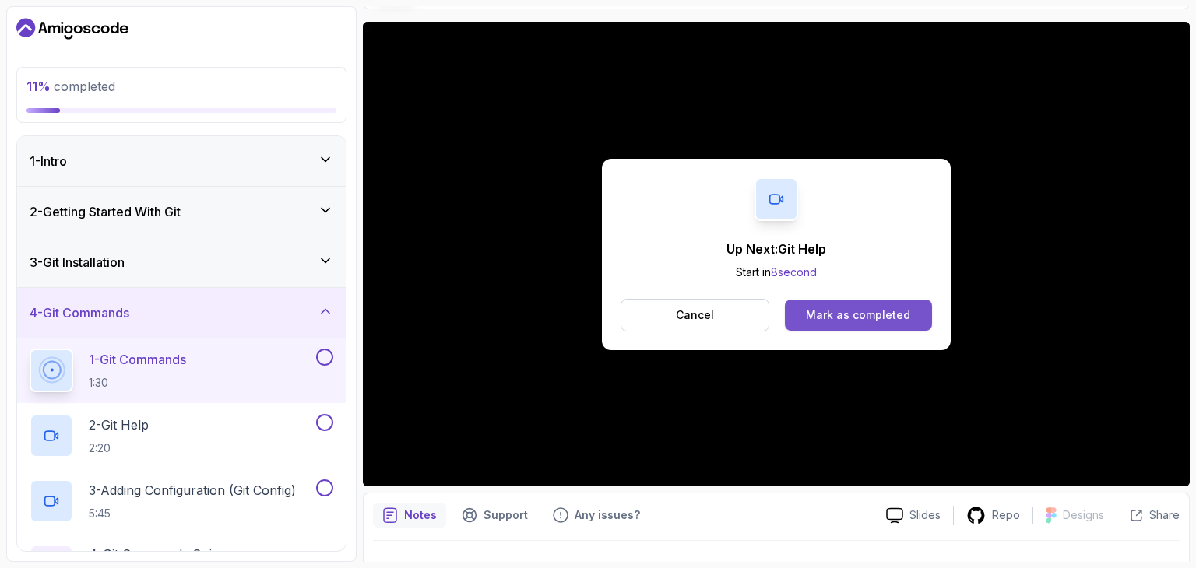
click at [909, 308] on button "Mark as completed" at bounding box center [858, 315] width 147 height 31
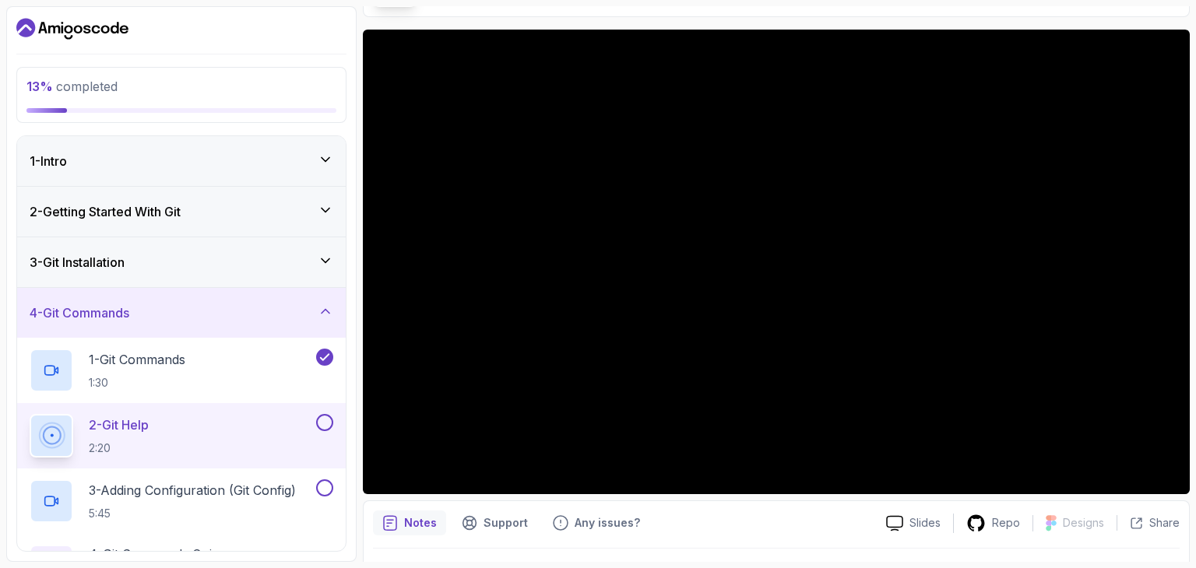
scroll to position [112, 0]
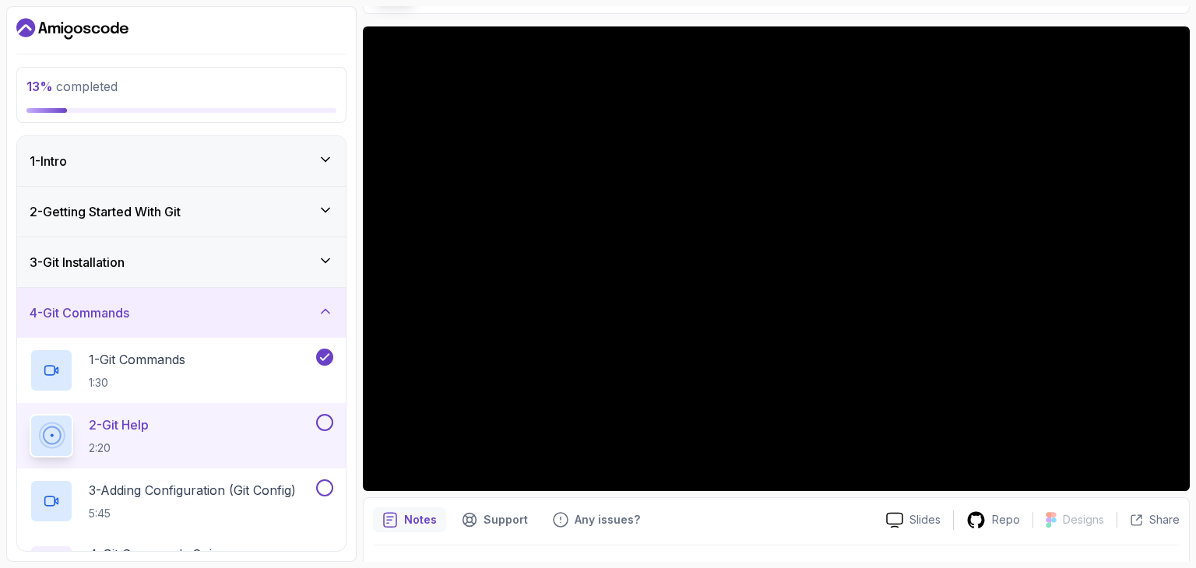
click at [993, 550] on div at bounding box center [776, 568] width 807 height 44
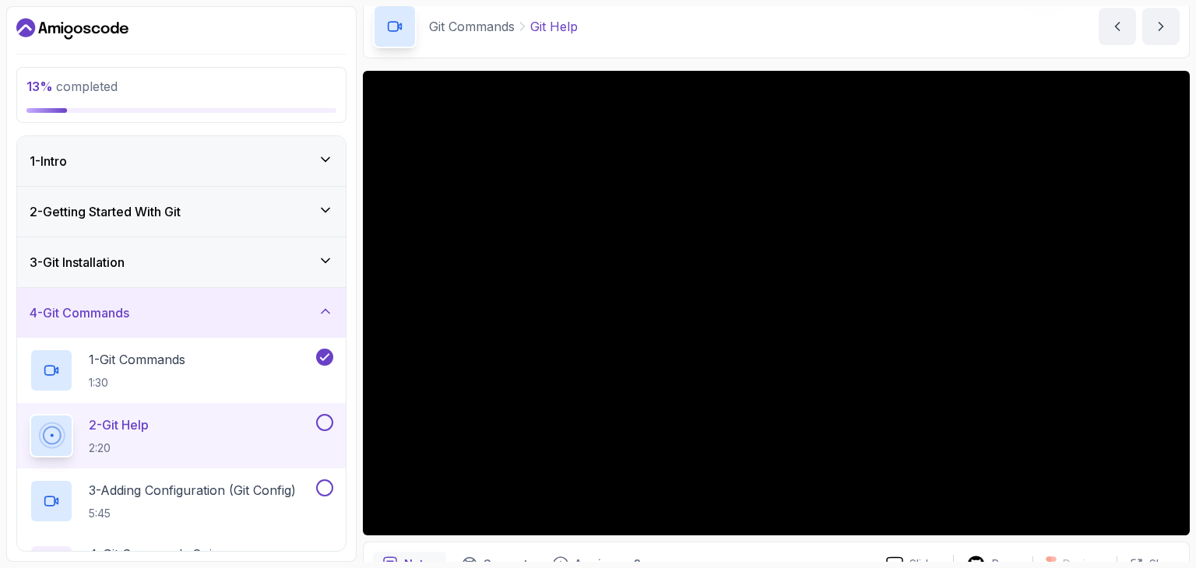
scroll to position [65, 0]
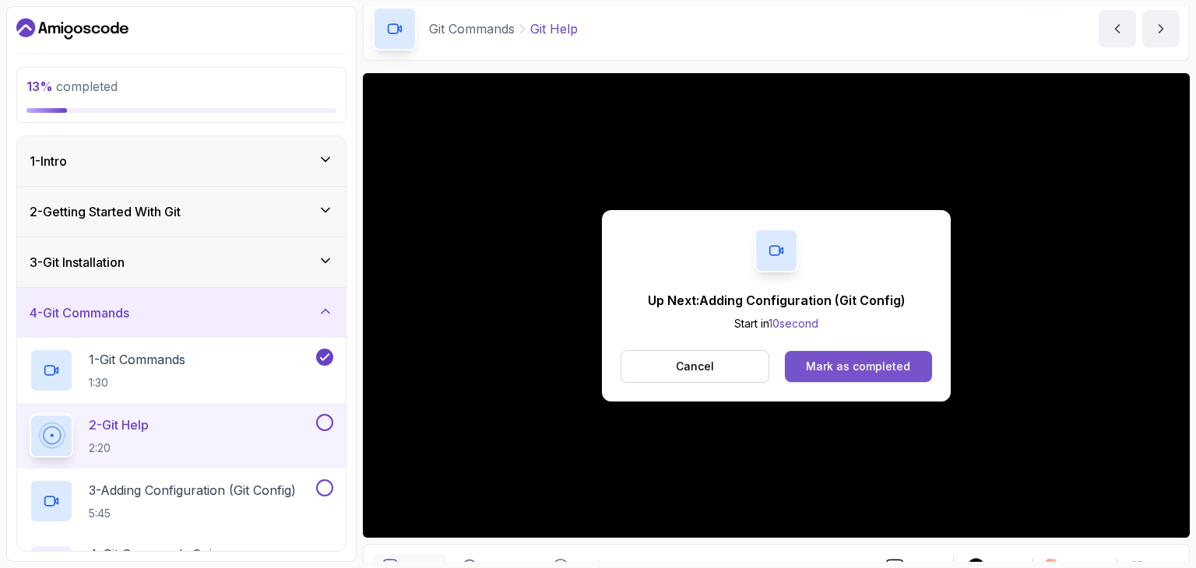
click at [819, 361] on div "Mark as completed" at bounding box center [858, 367] width 104 height 16
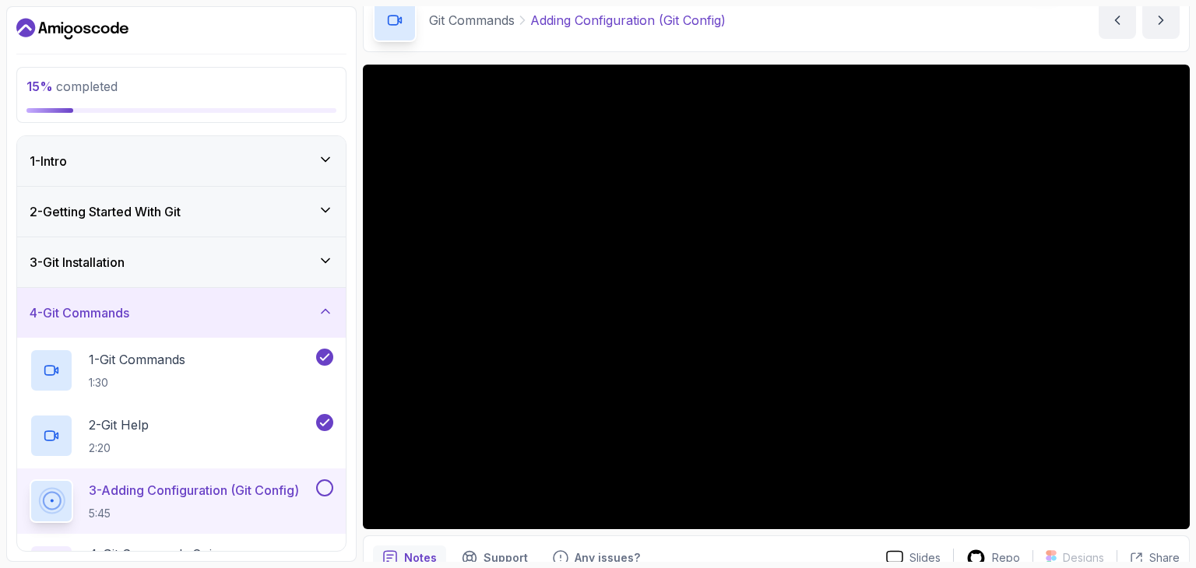
scroll to position [78, 0]
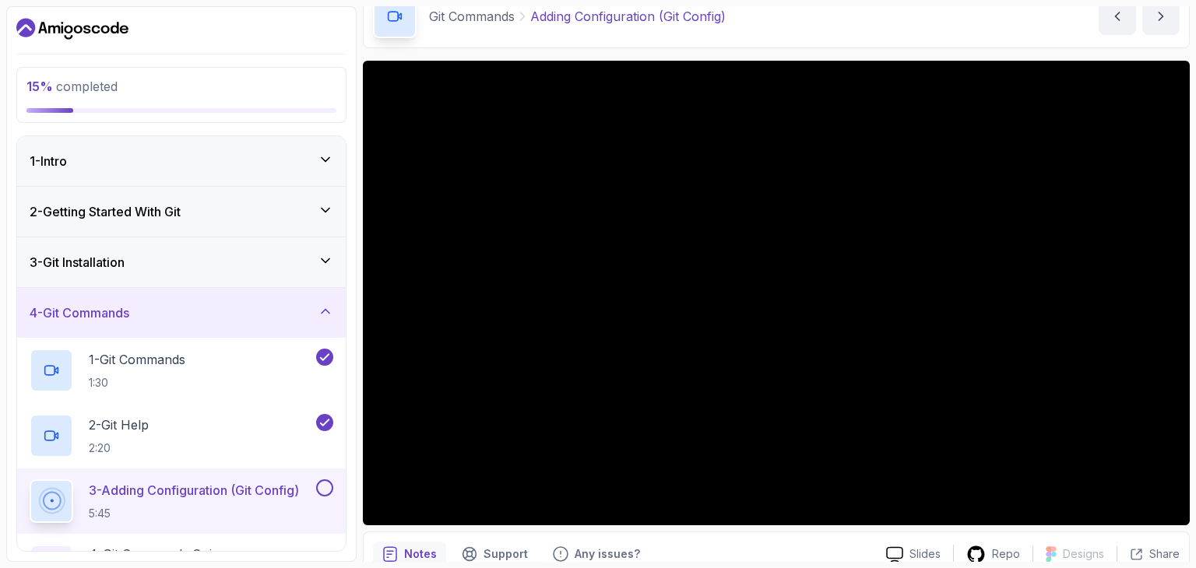
click at [651, 46] on div "Git Commands Adding Configuration (Git Config) Adding Configuration (Git Config…" at bounding box center [776, 16] width 827 height 64
